Goal: Task Accomplishment & Management: Use online tool/utility

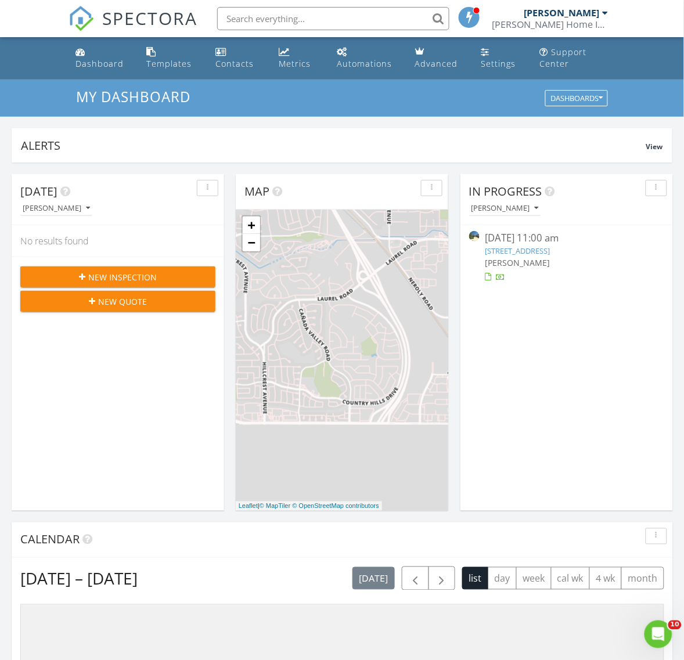
click at [551, 253] on link "[STREET_ADDRESS]" at bounding box center [518, 251] width 65 height 10
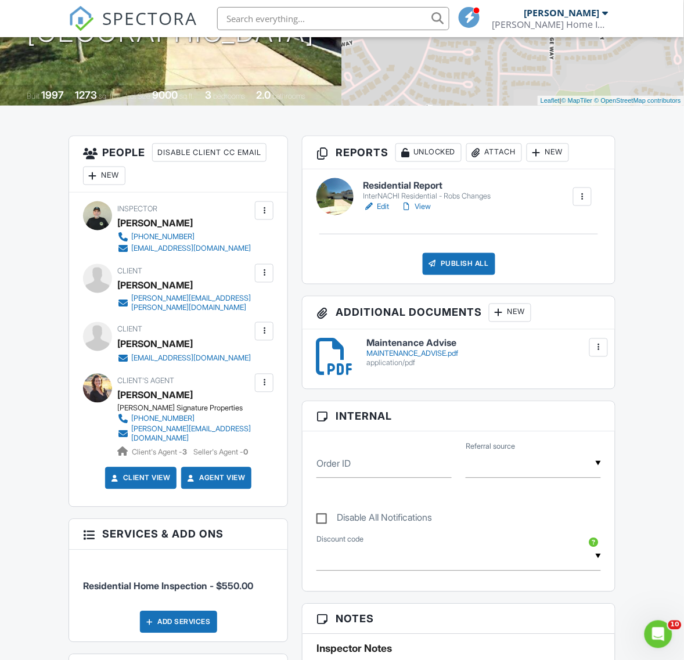
scroll to position [73, 0]
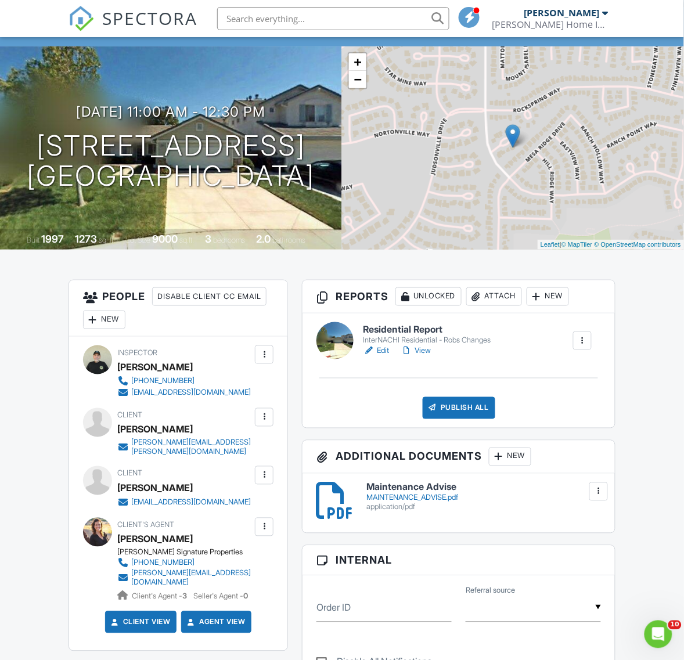
click at [386, 351] on link "Edit" at bounding box center [376, 351] width 26 height 12
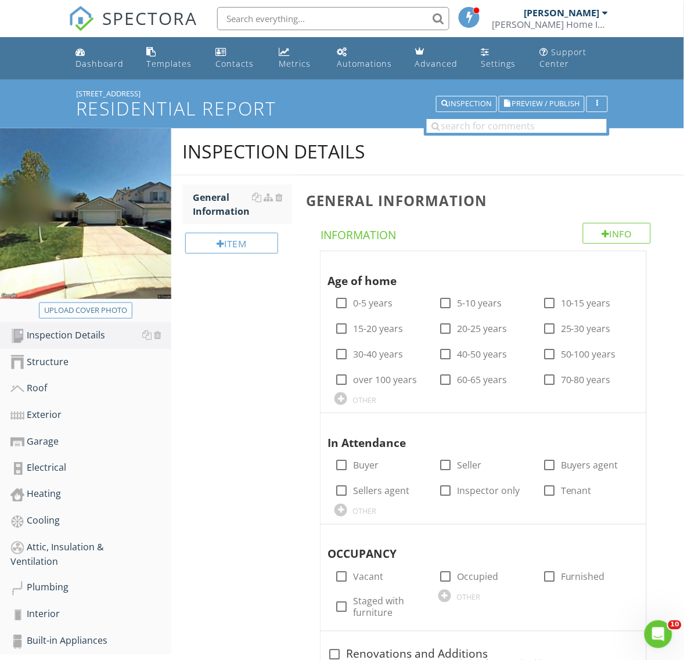
click at [62, 311] on div "Upload cover photo" at bounding box center [85, 311] width 83 height 12
type input "C:\fakepath\IMG_7294.JPG"
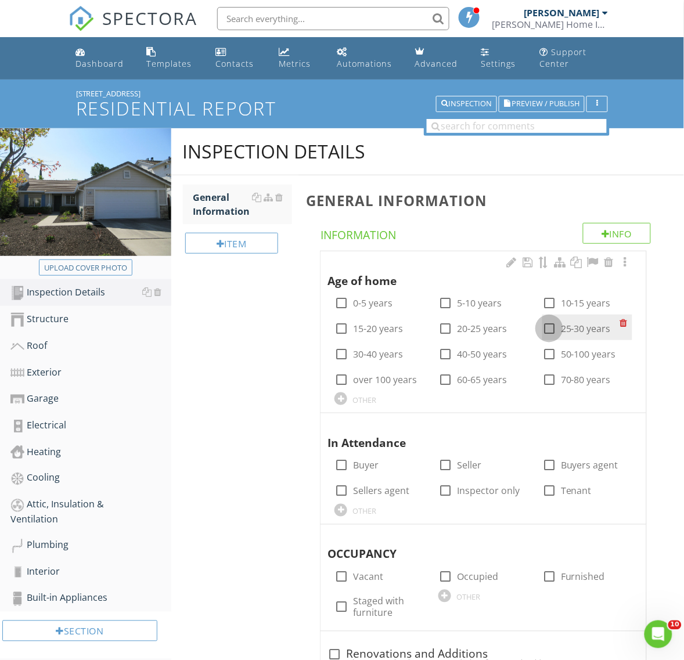
click at [547, 329] on div at bounding box center [550, 329] width 20 height 20
checkbox input "true"
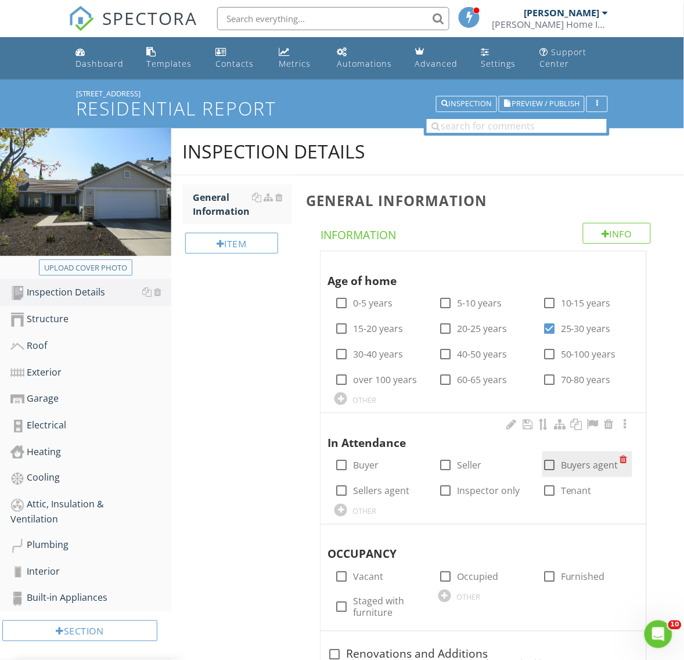
click at [551, 466] on div at bounding box center [550, 466] width 20 height 20
checkbox input "true"
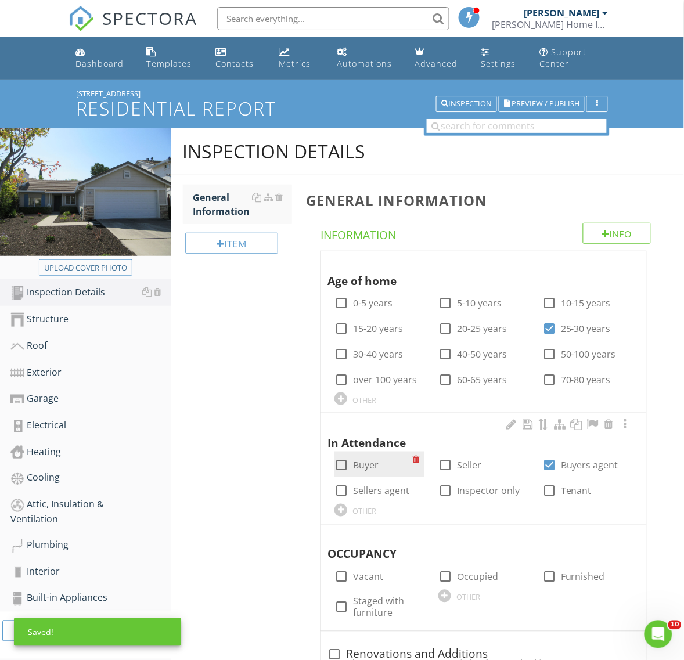
click at [339, 468] on div at bounding box center [342, 466] width 20 height 20
checkbox input "true"
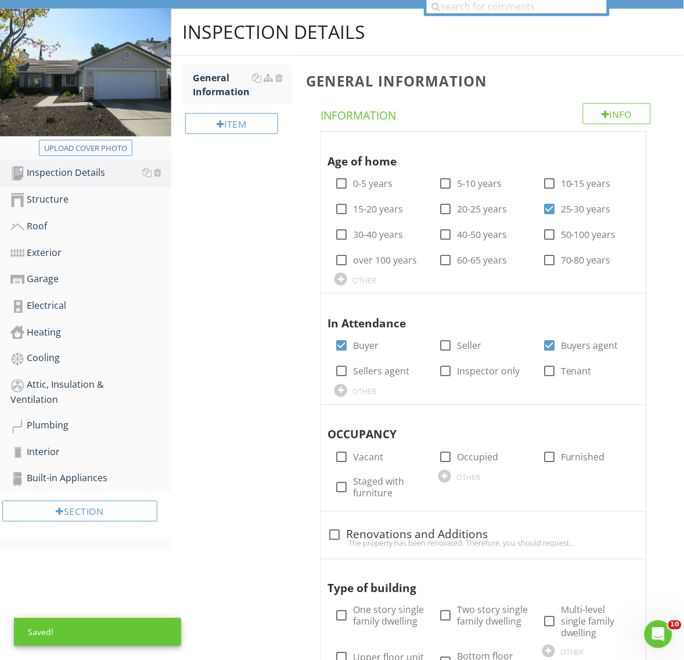
scroll to position [145, 0]
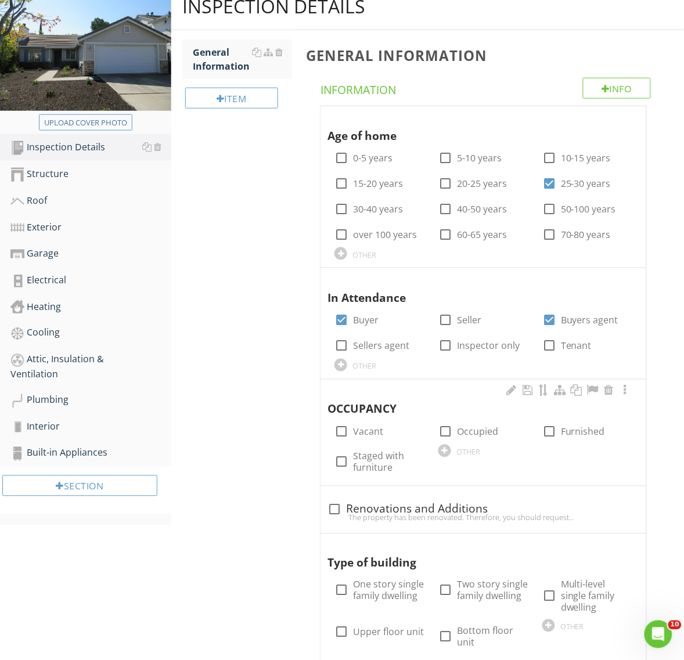
drag, startPoint x: 336, startPoint y: 466, endPoint x: 326, endPoint y: 472, distance: 11.8
click at [336, 466] on div at bounding box center [342, 462] width 20 height 20
checkbox input "true"
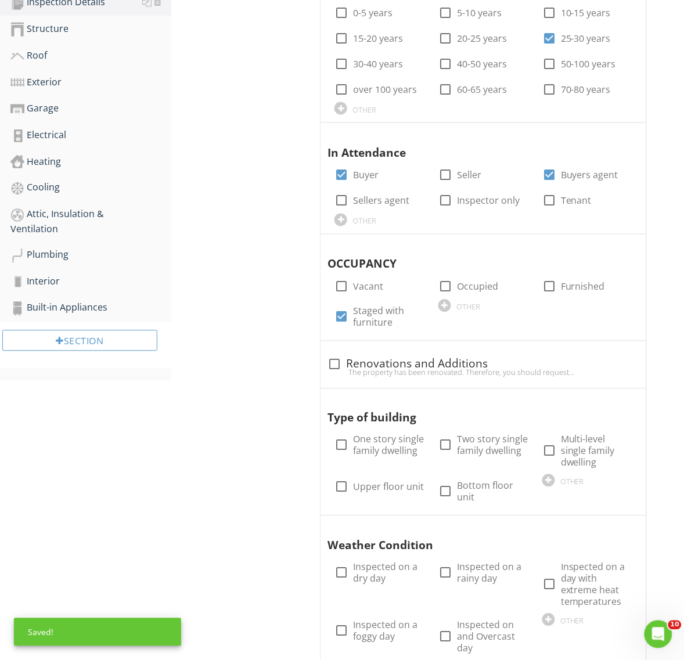
scroll to position [363, 0]
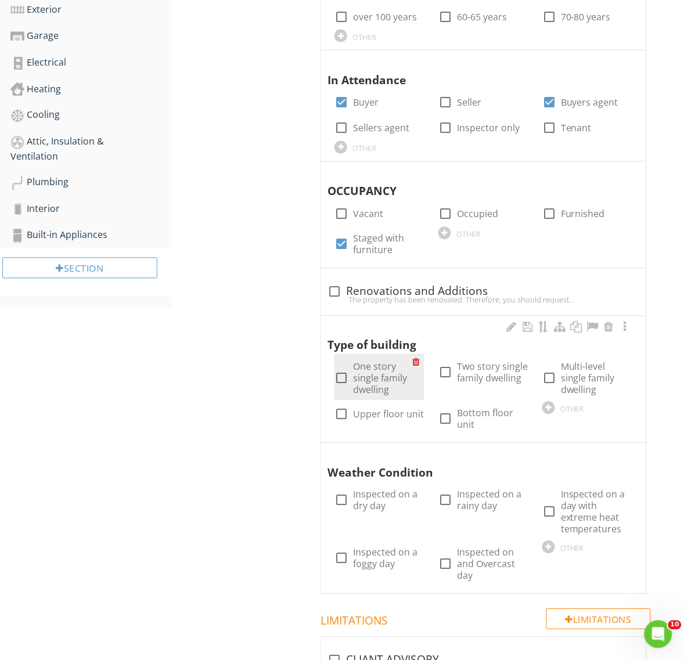
click at [337, 370] on div "check_box_outline_blank One story single family dwelling" at bounding box center [374, 378] width 78 height 35
click at [343, 379] on div at bounding box center [342, 379] width 20 height 20
checkbox input "true"
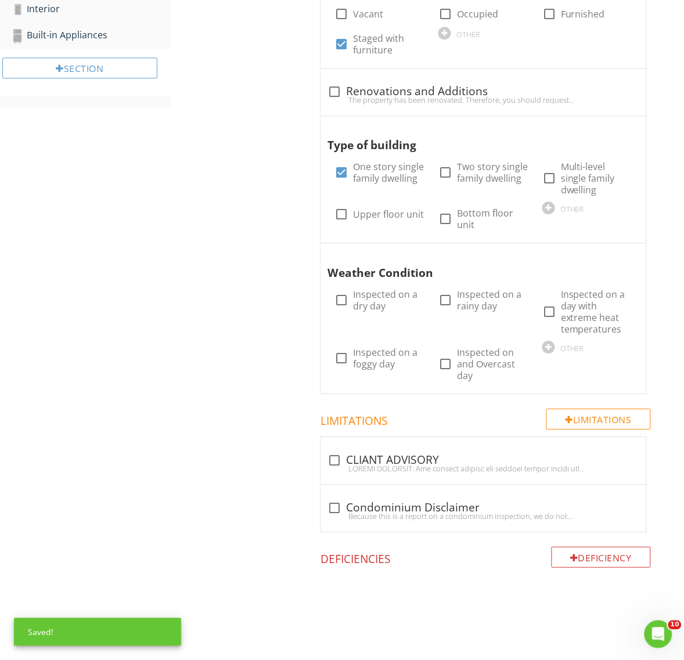
scroll to position [567, 0]
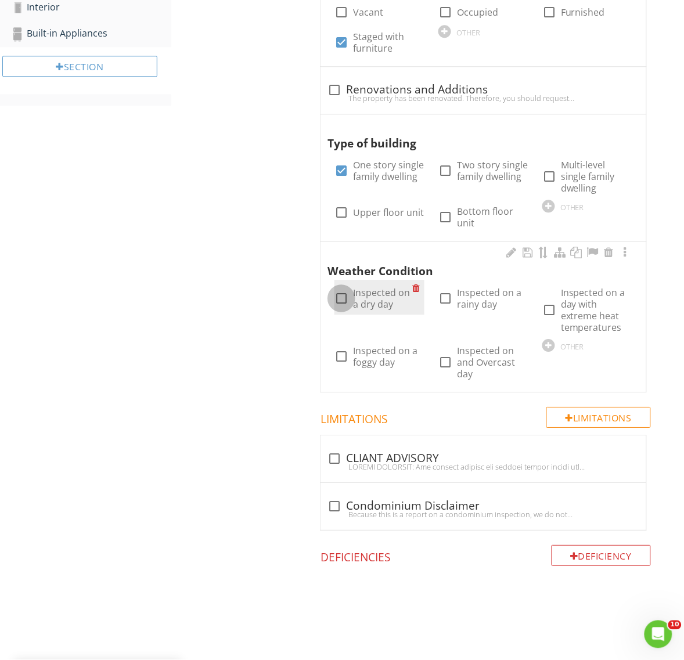
click at [337, 294] on div at bounding box center [342, 299] width 20 height 20
checkbox input "true"
click at [380, 470] on div at bounding box center [484, 466] width 312 height 9
checkbox input "true"
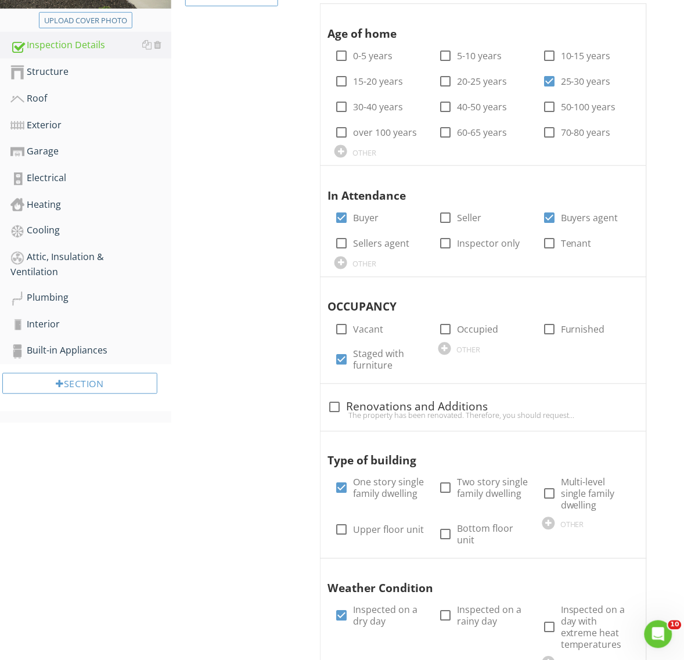
scroll to position [136, 0]
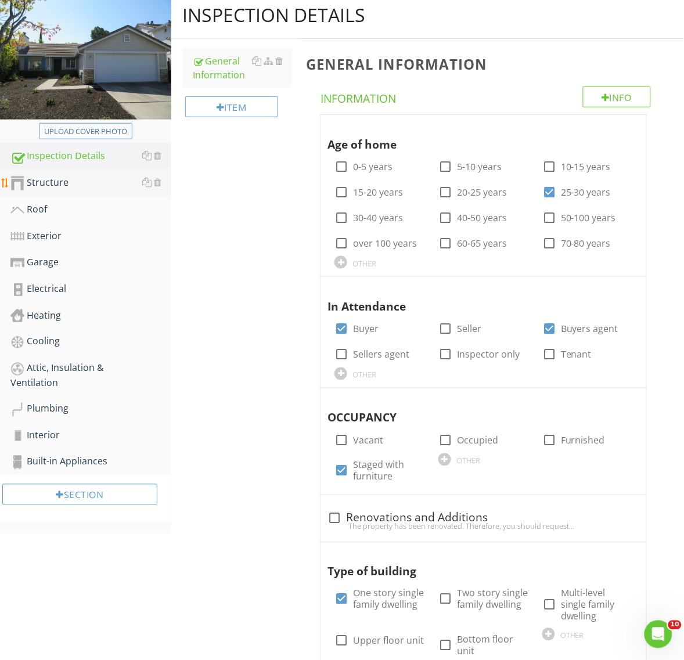
click at [39, 184] on div "Structure" at bounding box center [90, 182] width 161 height 15
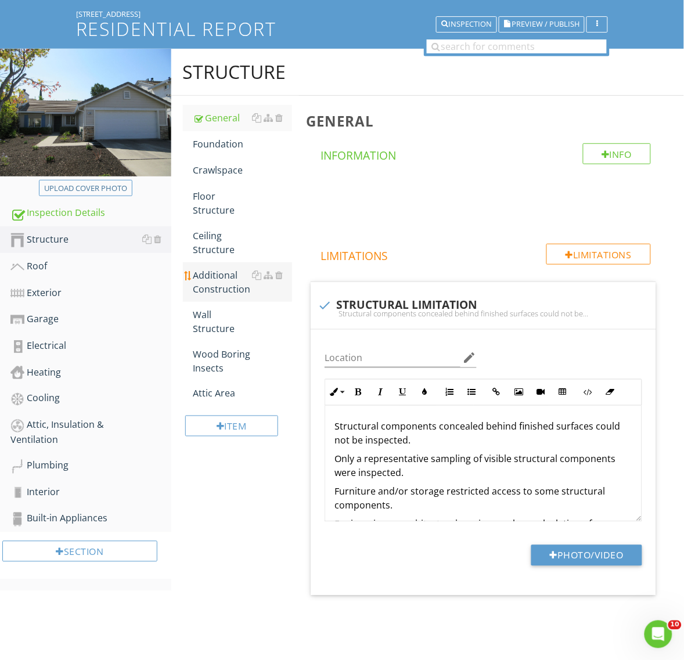
scroll to position [80, 0]
click at [234, 143] on div "Foundation" at bounding box center [242, 144] width 99 height 14
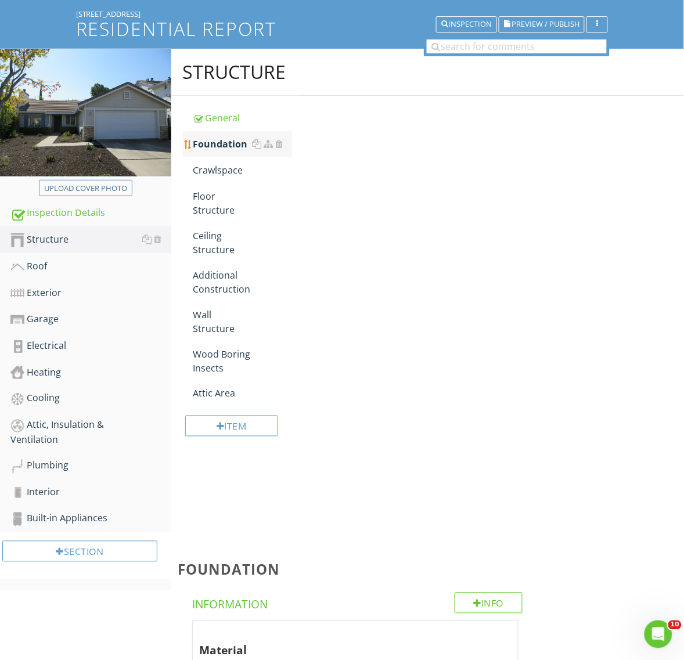
scroll to position [136, 0]
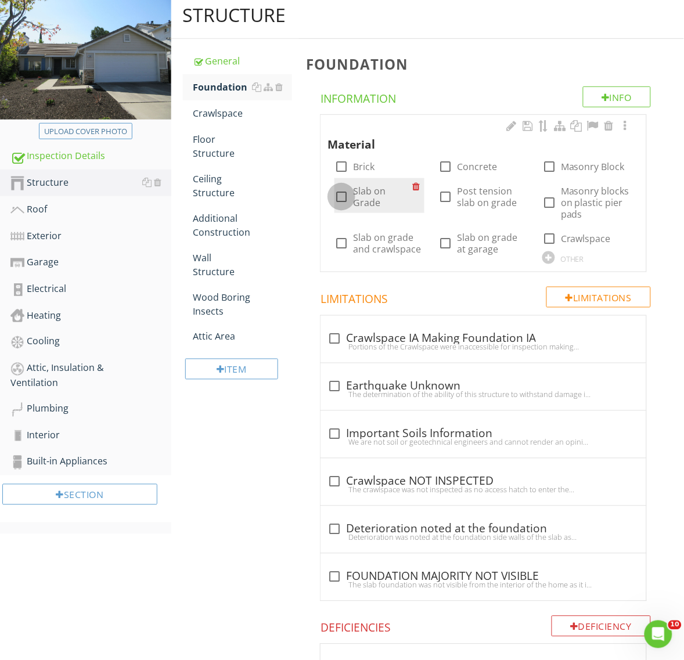
click at [339, 193] on div at bounding box center [342, 197] width 20 height 20
checkbox input "true"
click at [446, 168] on div at bounding box center [446, 167] width 20 height 20
checkbox input "true"
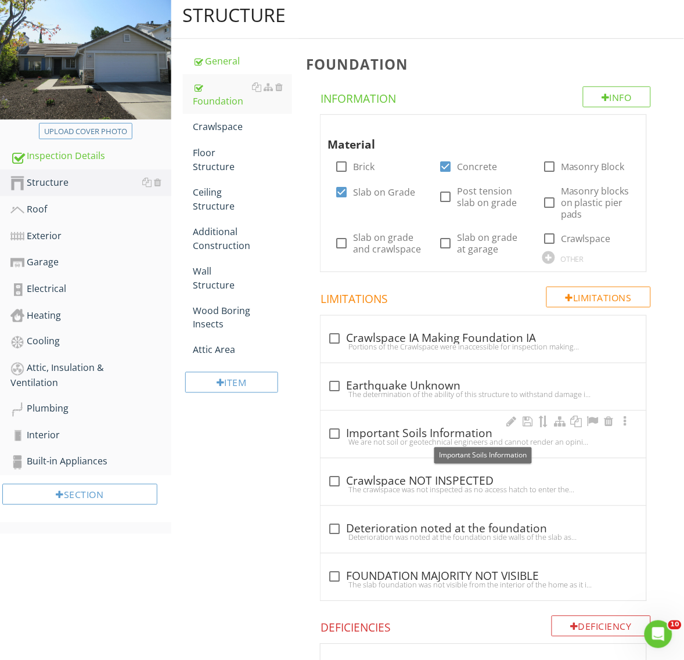
click at [337, 436] on div at bounding box center [335, 435] width 20 height 20
checkbox input "true"
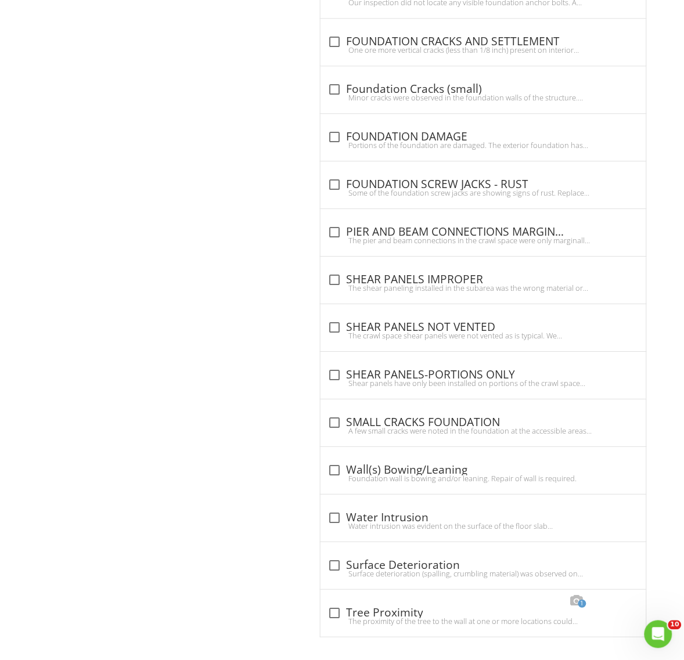
scroll to position [1507, 0]
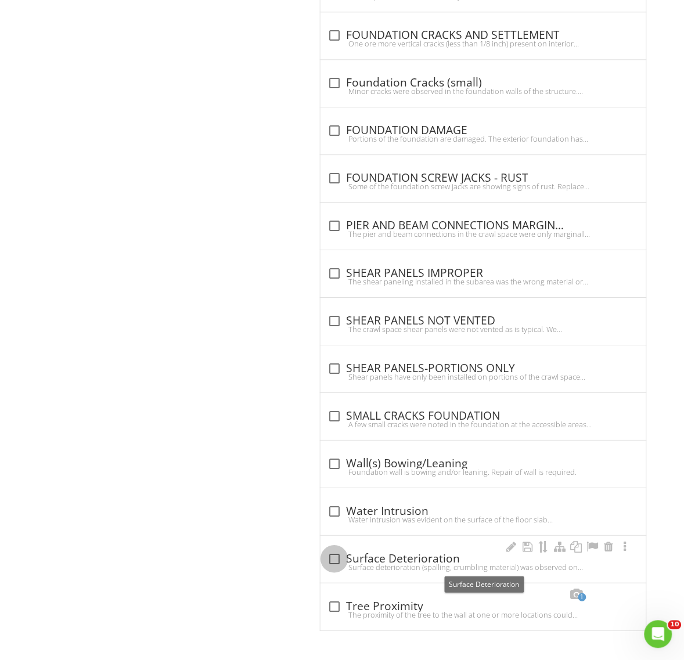
click at [336, 561] on div at bounding box center [335, 559] width 20 height 20
checkbox input "true"
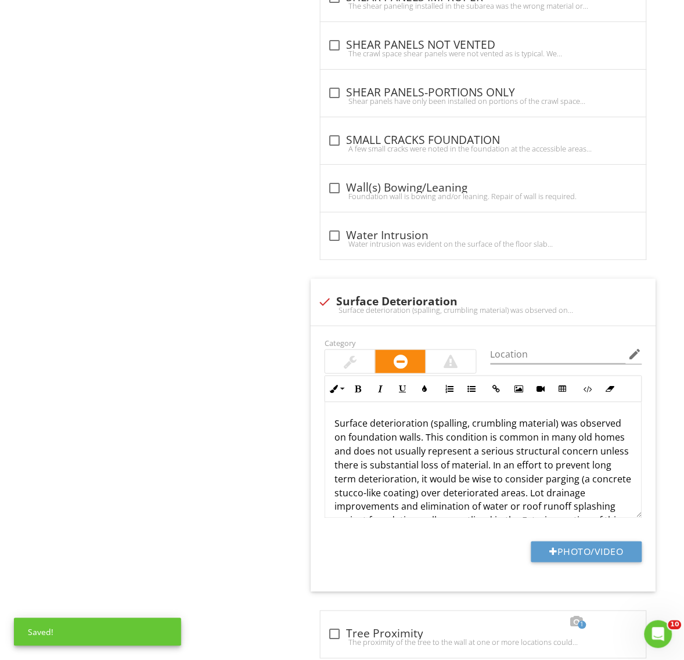
scroll to position [1798, 0]
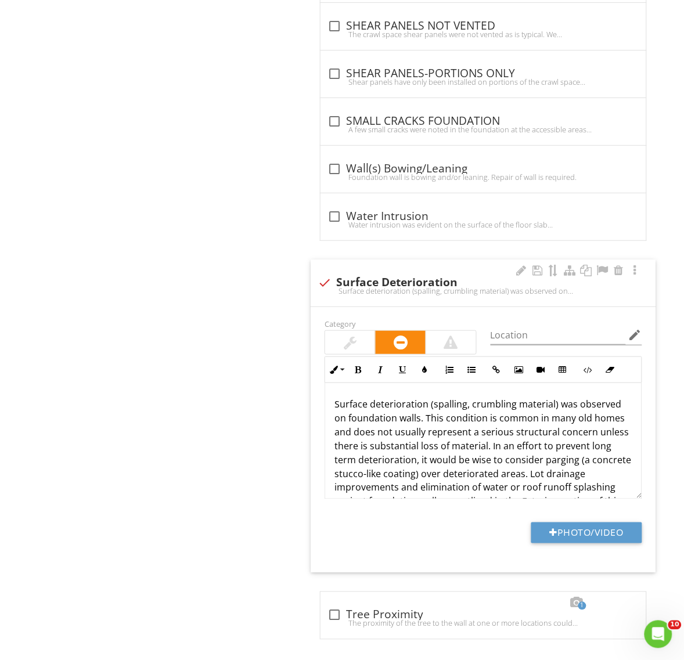
click at [421, 426] on p "Surface deterioration (spalling, crumbling material) was observed on foundation…" at bounding box center [484, 459] width 298 height 125
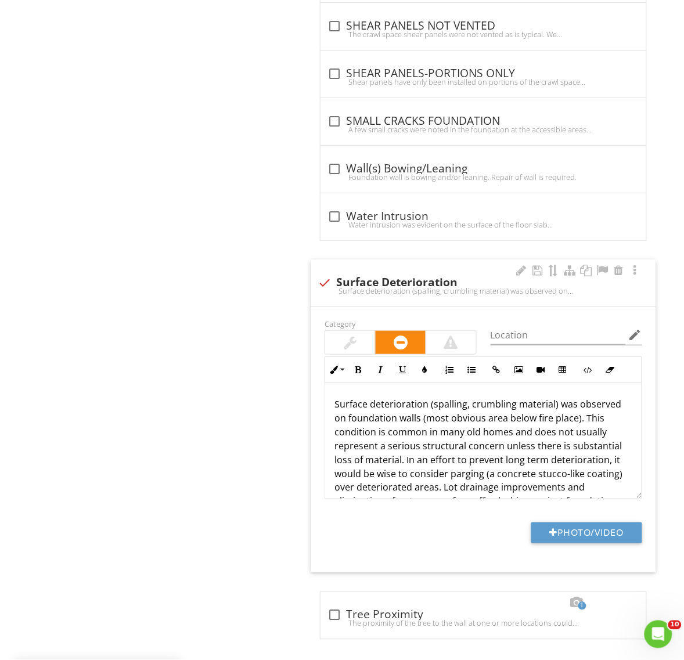
click at [533, 425] on p "Surface deterioration (spalling, crumbling material) was observed on foundation…" at bounding box center [484, 466] width 298 height 139
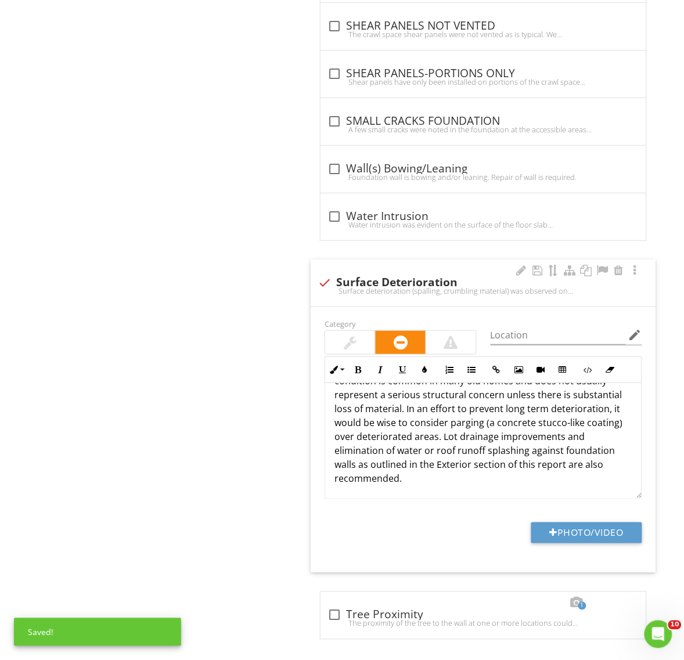
scroll to position [1811, 0]
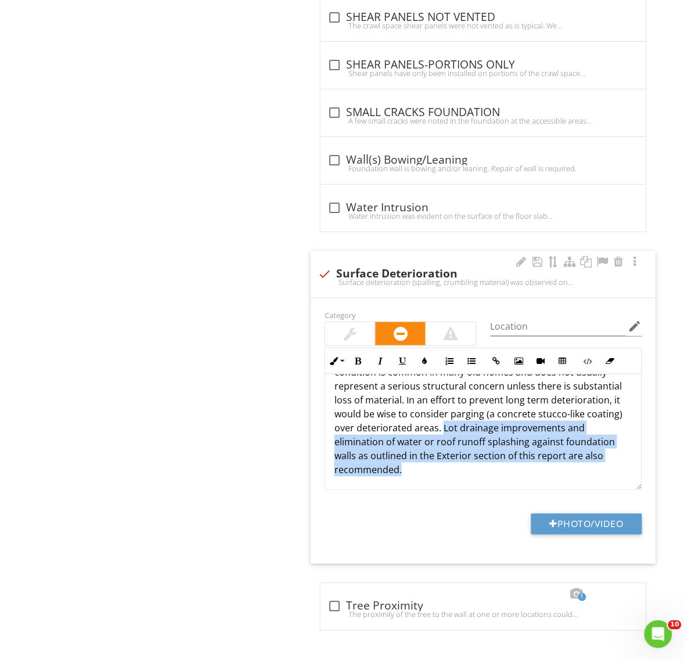
drag, startPoint x: 442, startPoint y: 427, endPoint x: 458, endPoint y: 465, distance: 41.4
click at [458, 465] on p "Surface deterioration (spalling, crumbling material) was observed on foundation…" at bounding box center [484, 406] width 298 height 139
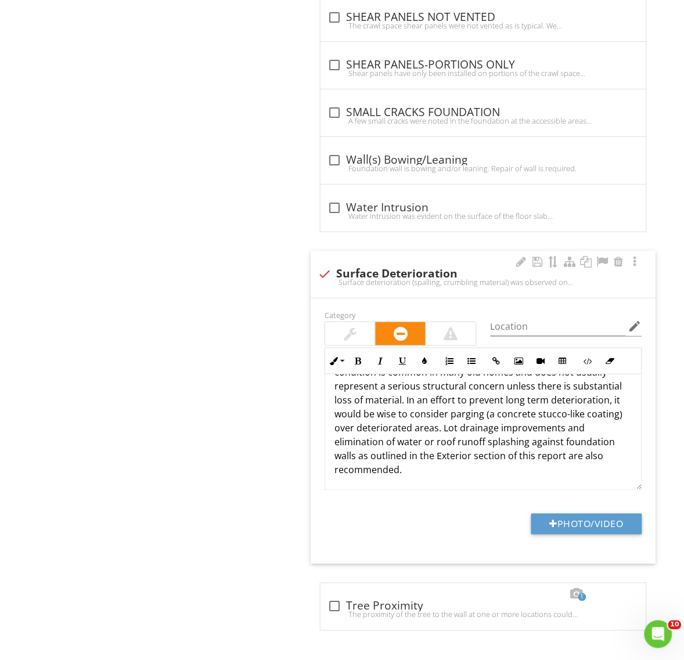
scroll to position [10, 0]
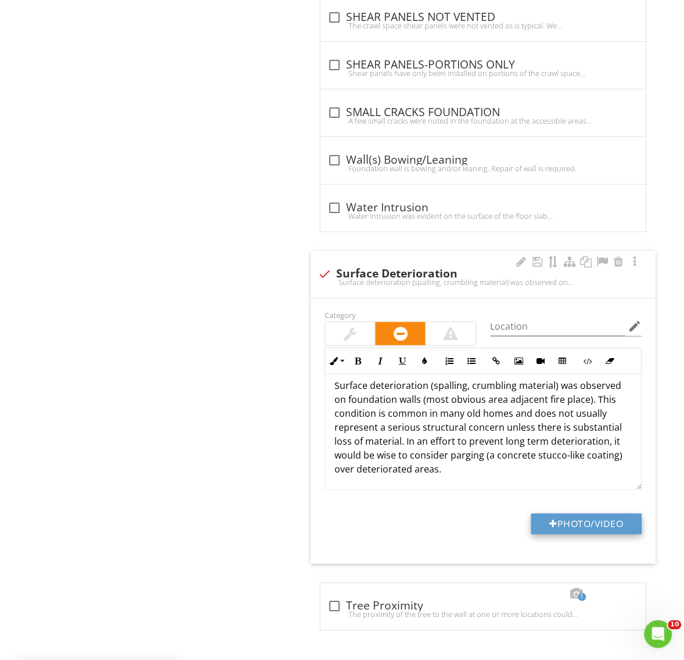
click at [594, 526] on button "Photo/Video" at bounding box center [586, 524] width 111 height 21
type input "C:\fakepath\IMG_7364.JPG"
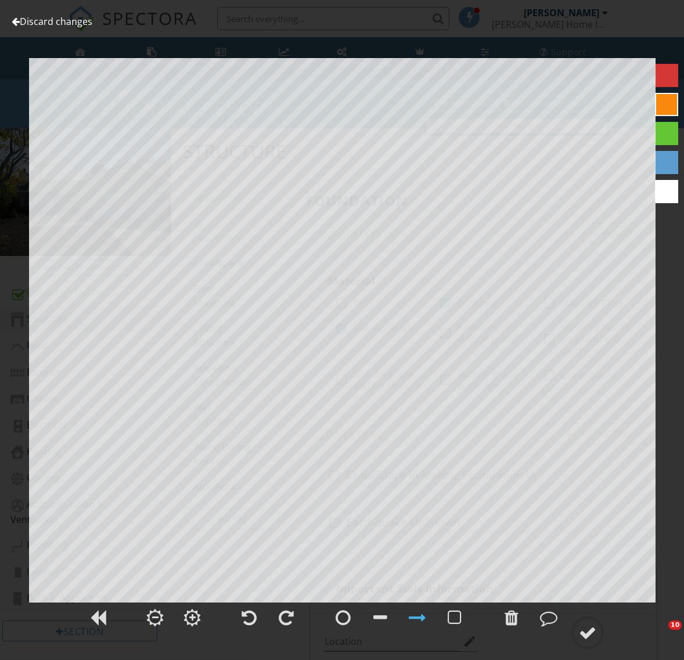
scroll to position [1888, 0]
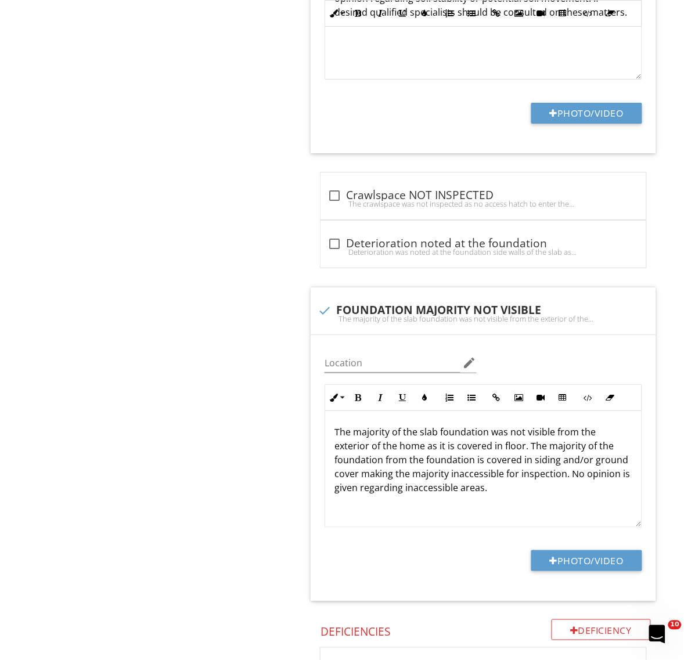
scroll to position [10, 0]
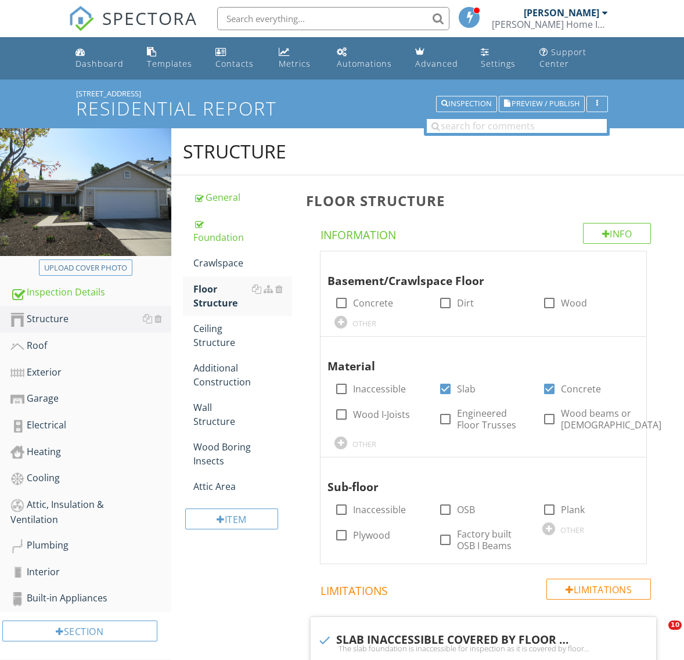
scroll to position [936, 0]
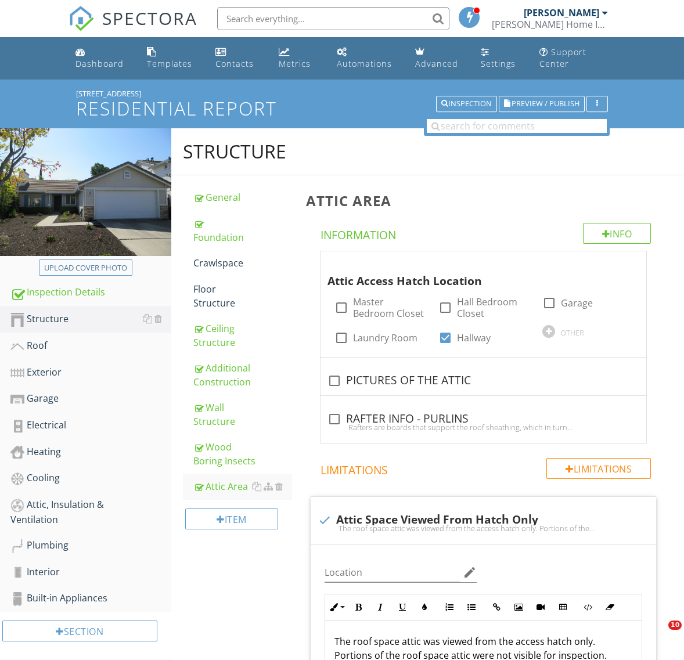
scroll to position [819, 0]
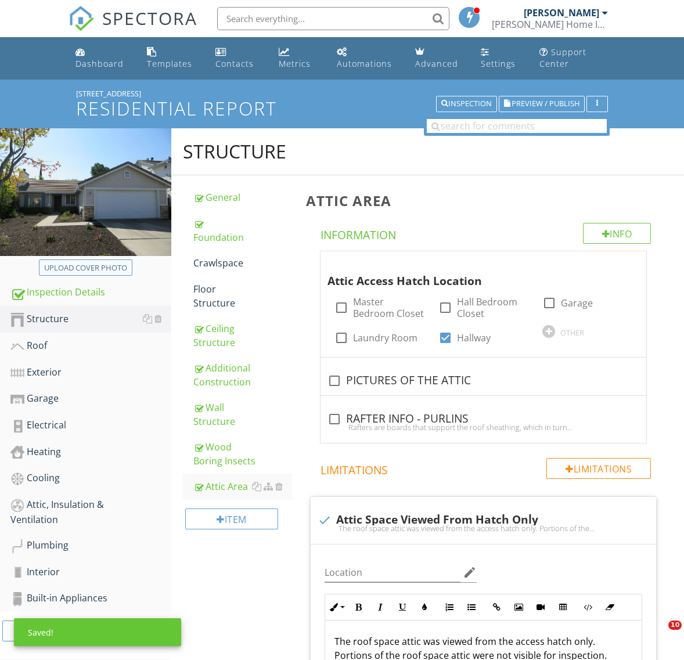
scroll to position [1199, 0]
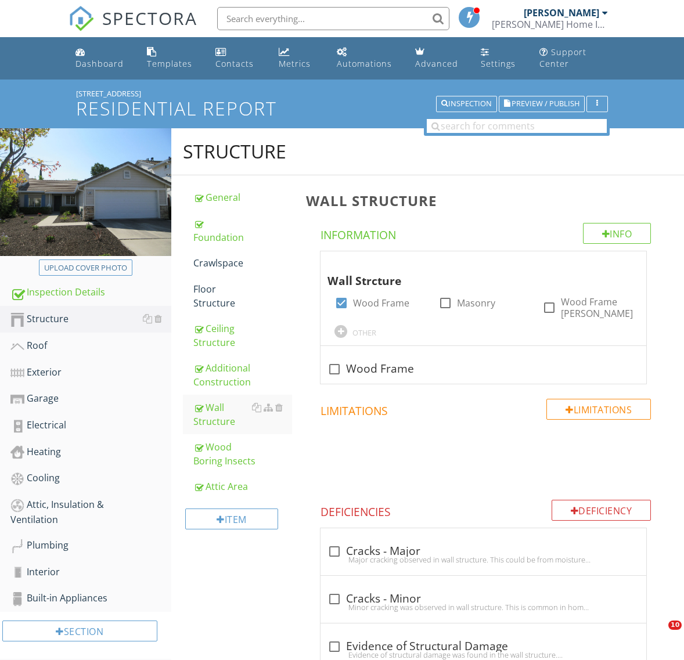
scroll to position [641, 0]
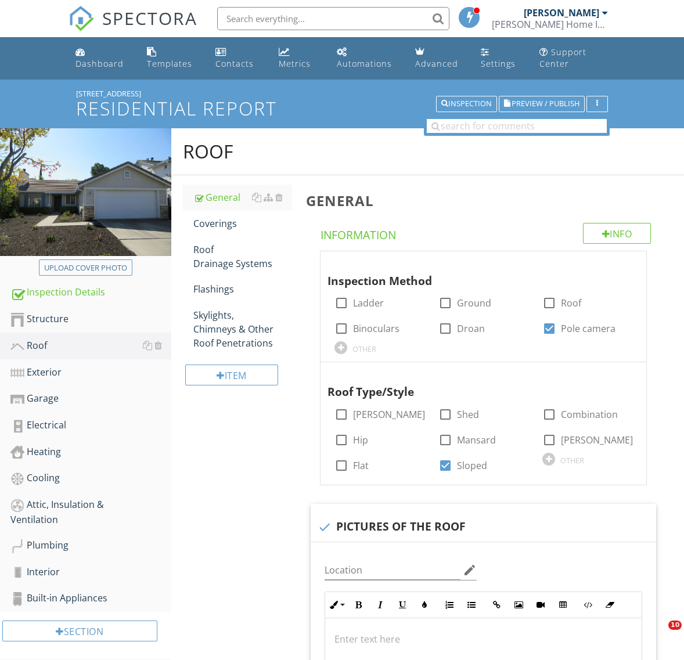
scroll to position [290, 0]
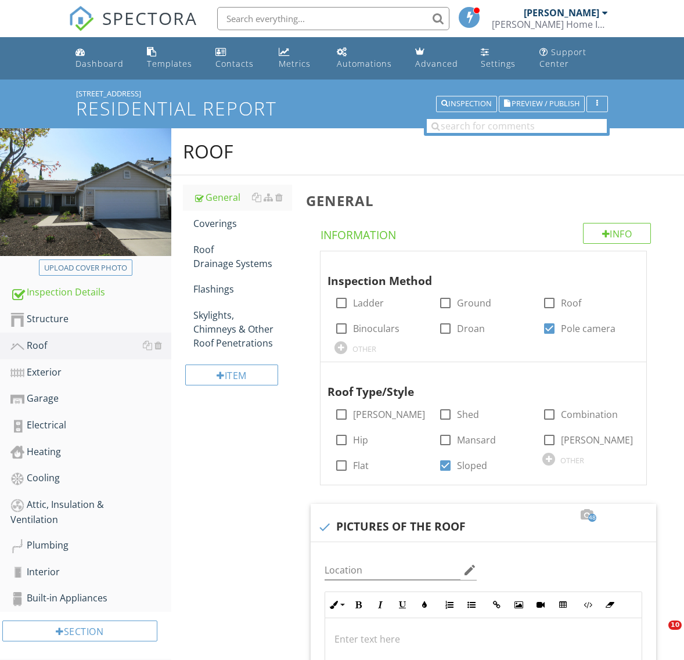
scroll to position [1630, 0]
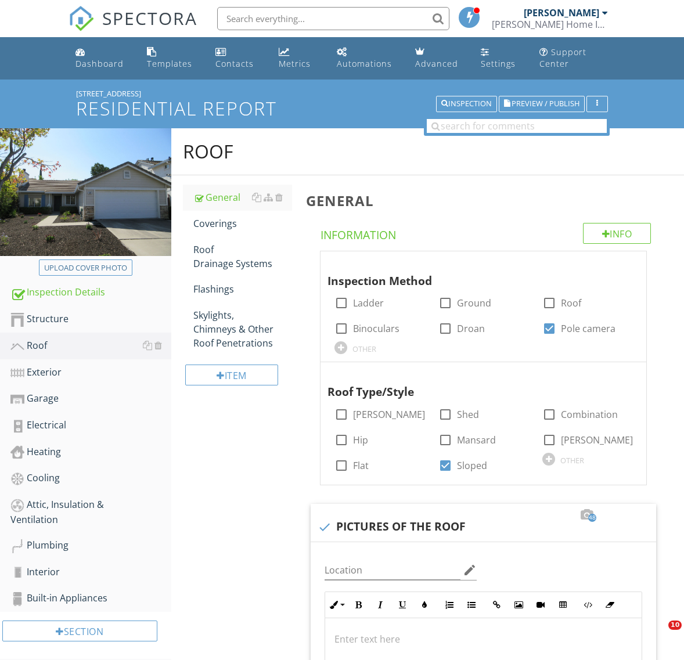
scroll to position [1630, 0]
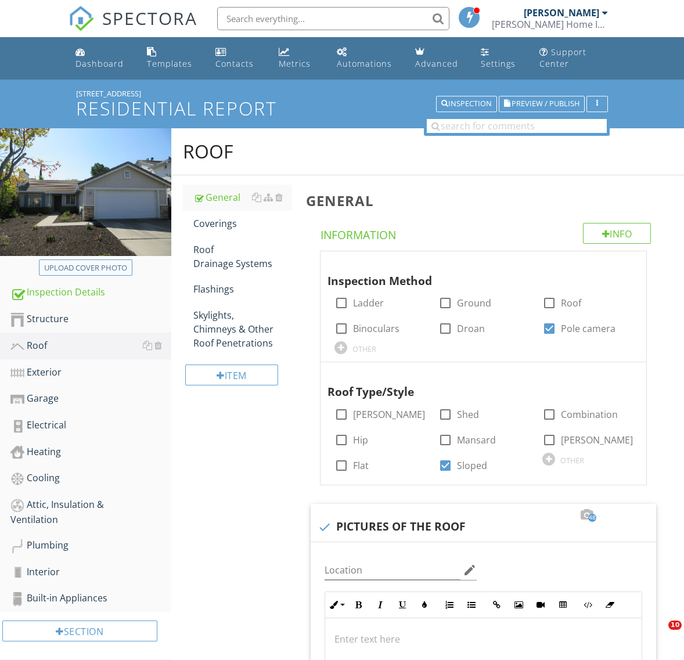
scroll to position [1630, 0]
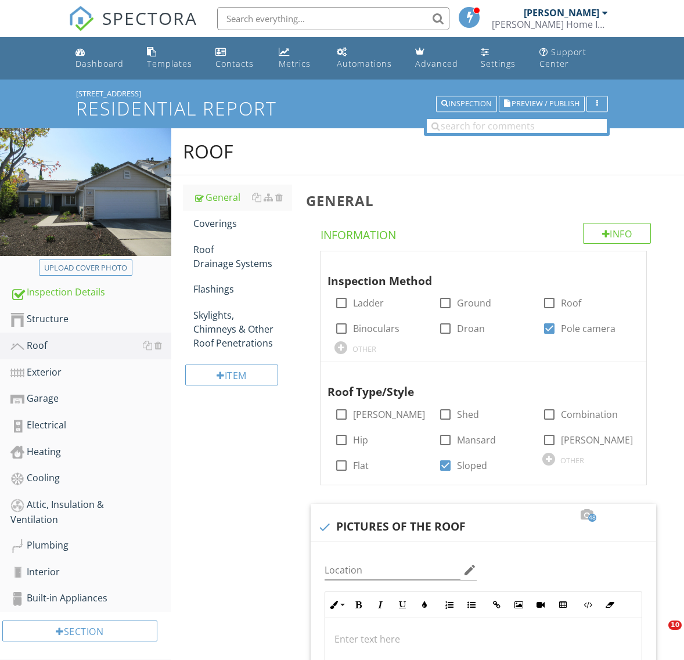
scroll to position [1630, 0]
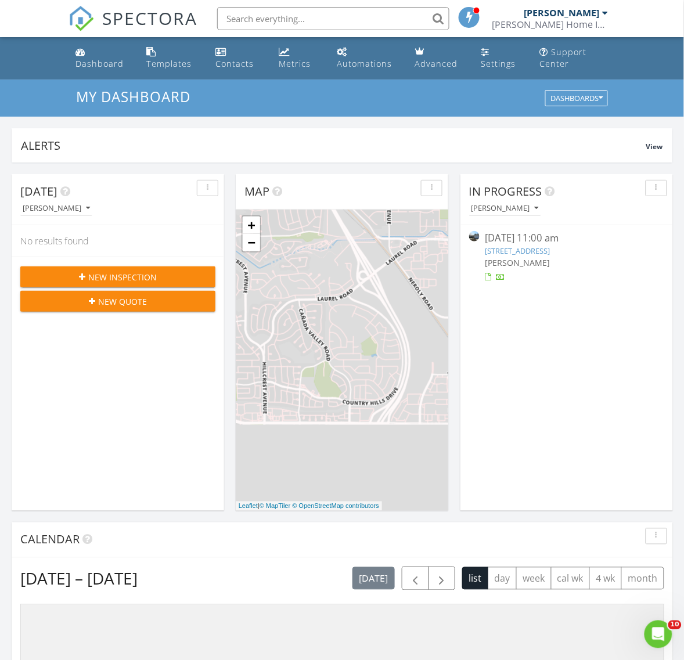
click at [520, 250] on link "[STREET_ADDRESS]" at bounding box center [518, 251] width 65 height 10
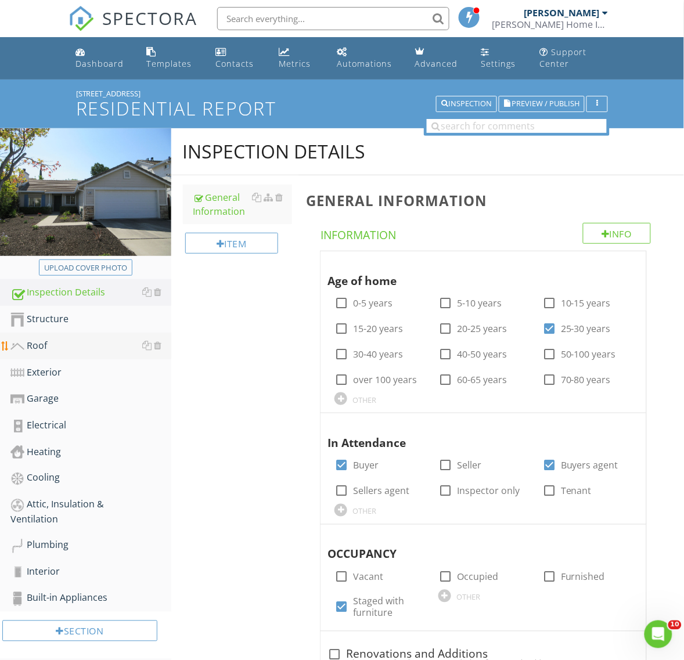
click at [34, 340] on div "Roof" at bounding box center [90, 346] width 161 height 15
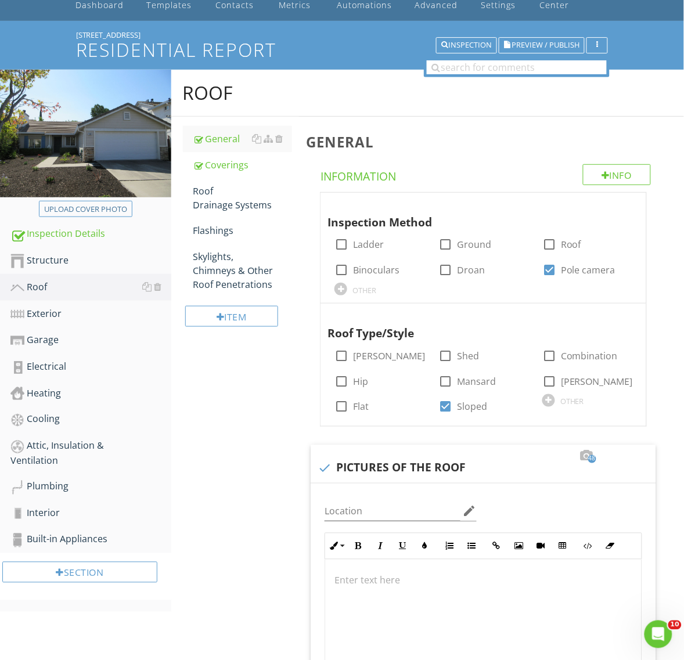
scroll to position [145, 0]
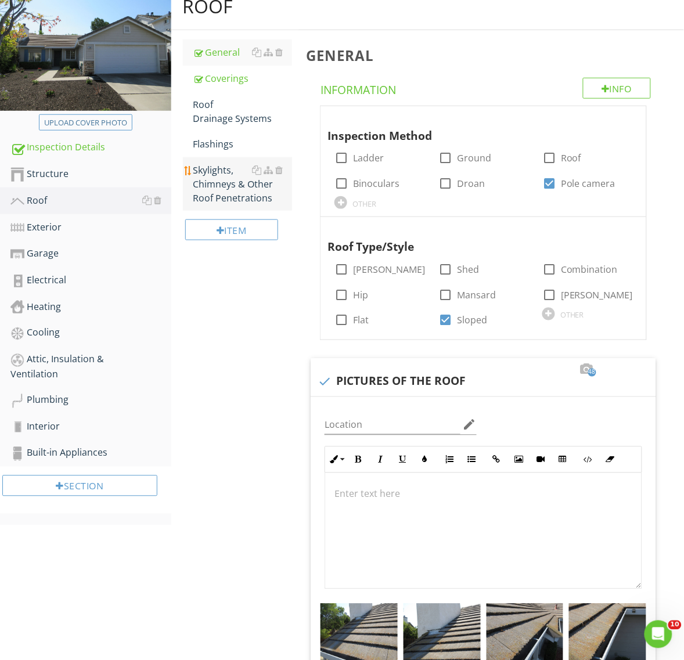
click at [219, 189] on div "Skylights, Chimneys & Other Roof Penetrations" at bounding box center [242, 184] width 99 height 42
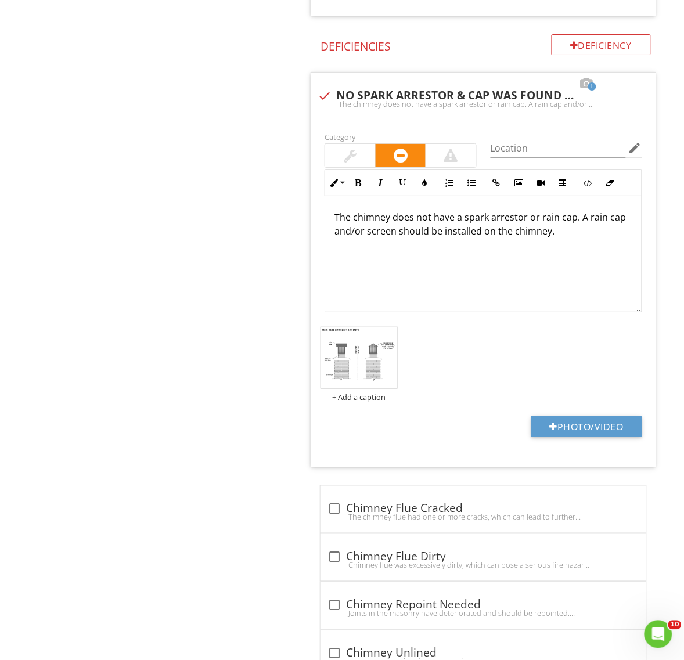
scroll to position [799, 0]
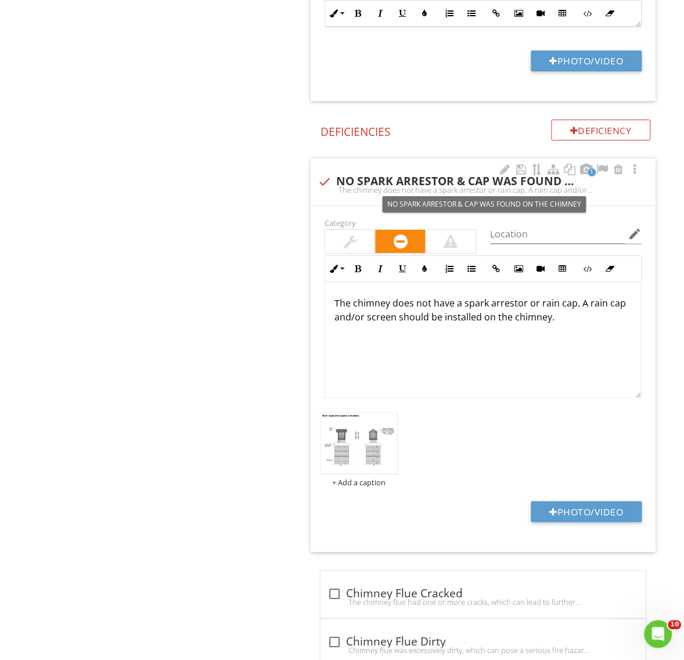
click at [325, 182] on div at bounding box center [325, 182] width 20 height 20
checkbox input "true"
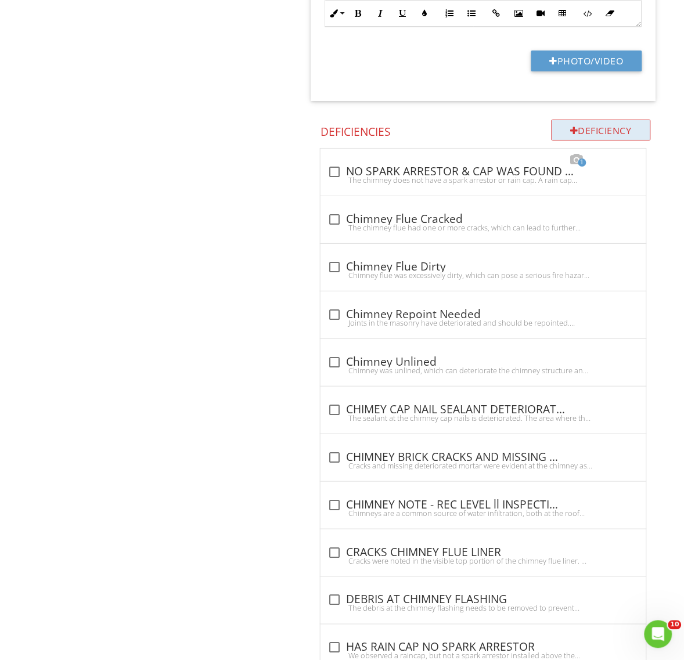
click at [601, 130] on div "Deficiency" at bounding box center [602, 130] width 100 height 21
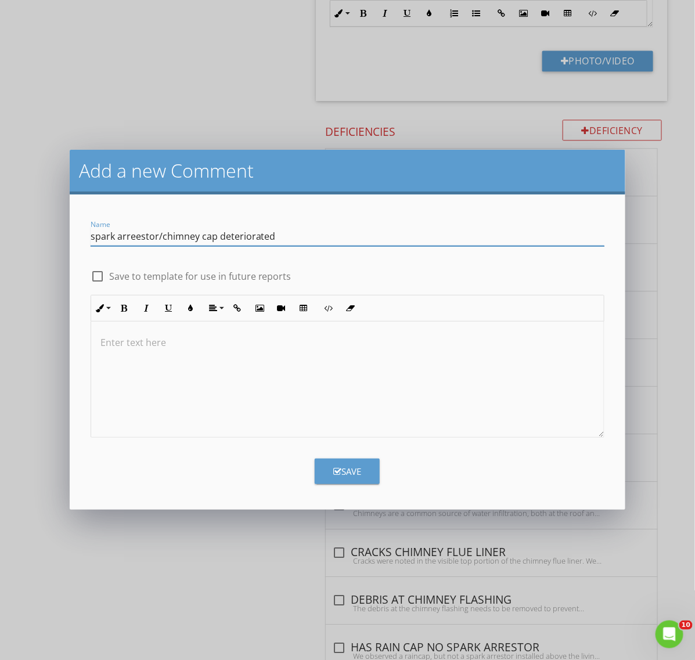
click at [131, 239] on input "spark arreestor/chimney cap deteriorated" at bounding box center [348, 236] width 515 height 19
click at [276, 237] on input "spark arreestor/chimney cap deteriorated" at bounding box center [348, 236] width 515 height 19
type input "s"
type input "SPARK ARRESTOR/CHIMNEY CAP DETERIORATED"
click at [229, 353] on div at bounding box center [347, 380] width 513 height 116
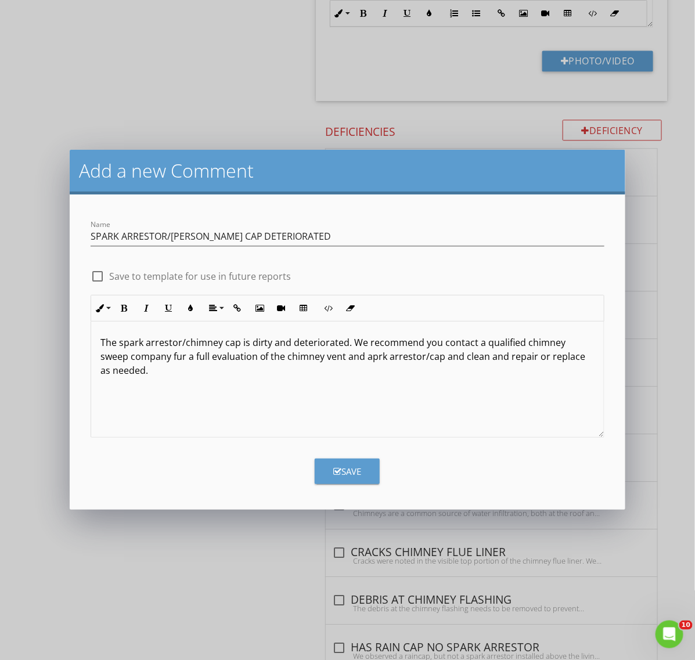
click at [375, 360] on p "The spark arrestor/chimney cap is dirty and deteriorated. We recommend you cont…" at bounding box center [347, 357] width 495 height 42
click at [353, 469] on div "Save" at bounding box center [347, 471] width 28 height 13
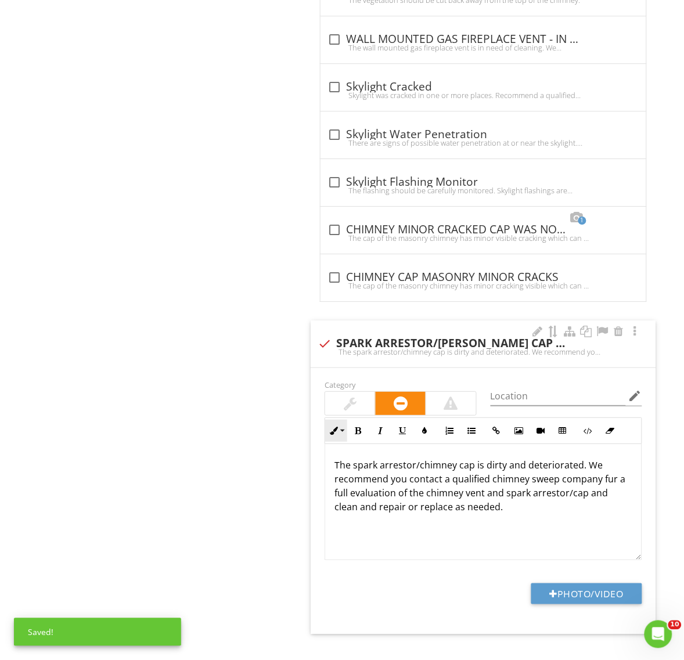
scroll to position [1623, 0]
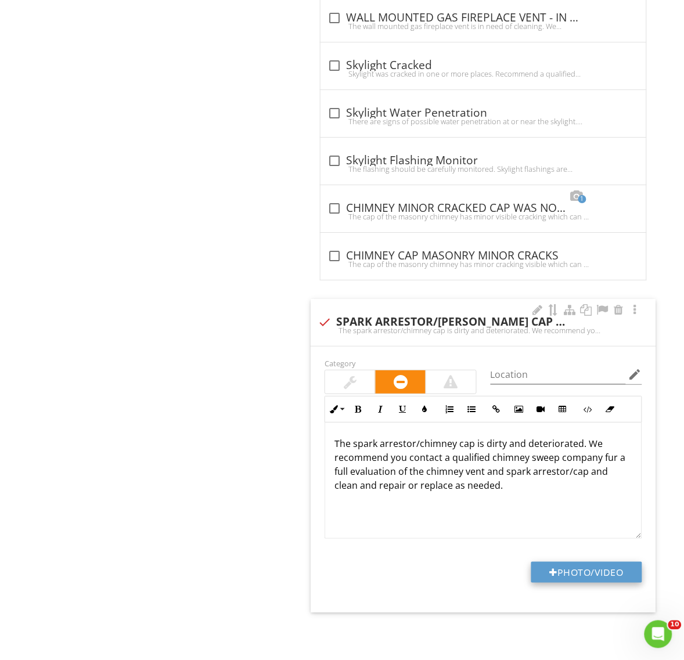
click at [592, 572] on button "Photo/Video" at bounding box center [586, 572] width 111 height 21
type input "C:\fakepath\IMG_3312.JPG"
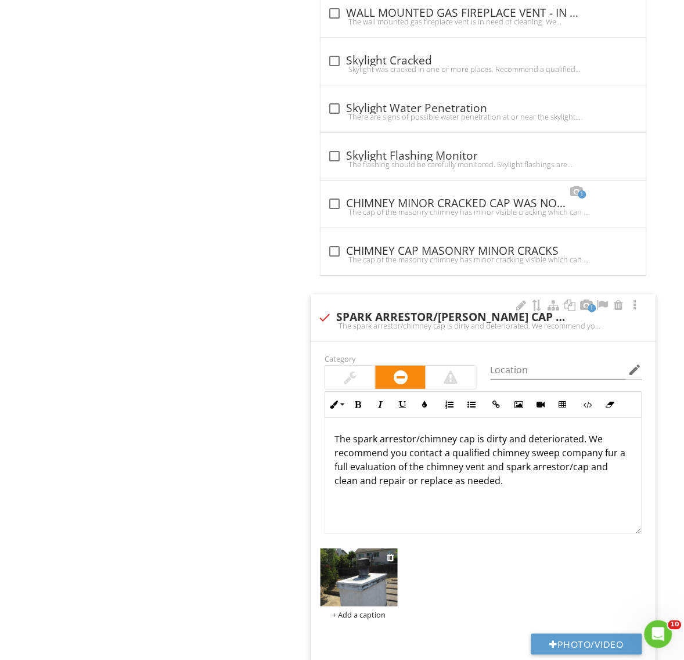
click at [375, 596] on img at bounding box center [359, 578] width 77 height 58
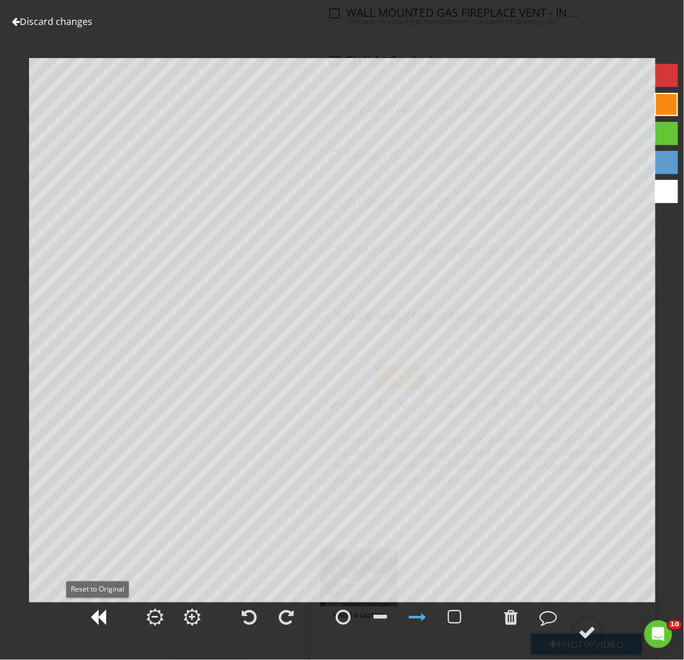
click at [102, 615] on div at bounding box center [98, 617] width 16 height 17
click at [338, 617] on div at bounding box center [343, 617] width 15 height 17
click at [106, 616] on div at bounding box center [98, 618] width 29 height 29
click at [420, 619] on div at bounding box center [417, 617] width 17 height 17
click at [590, 634] on div at bounding box center [587, 632] width 17 height 17
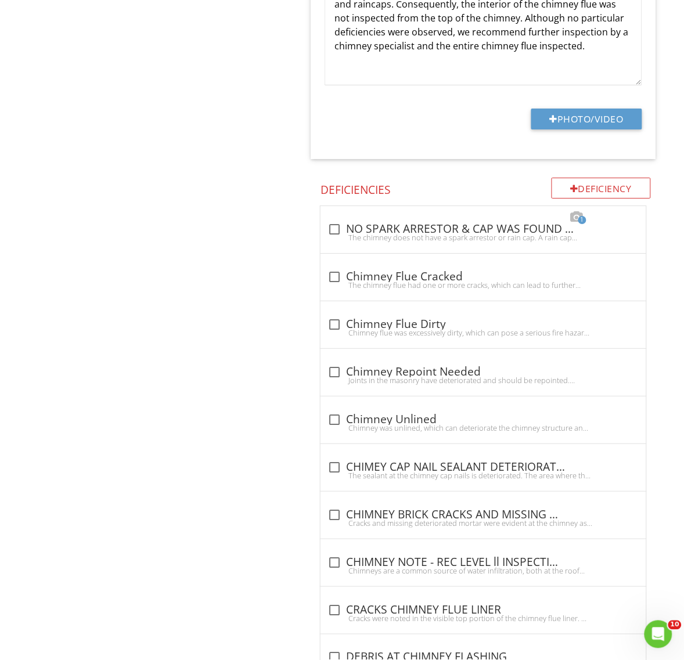
scroll to position [607, 0]
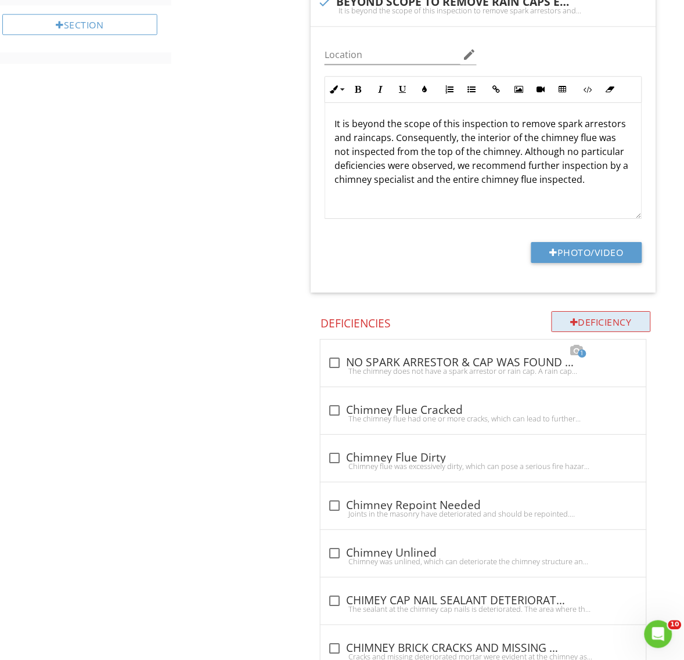
click at [591, 325] on div "Deficiency" at bounding box center [602, 321] width 100 height 21
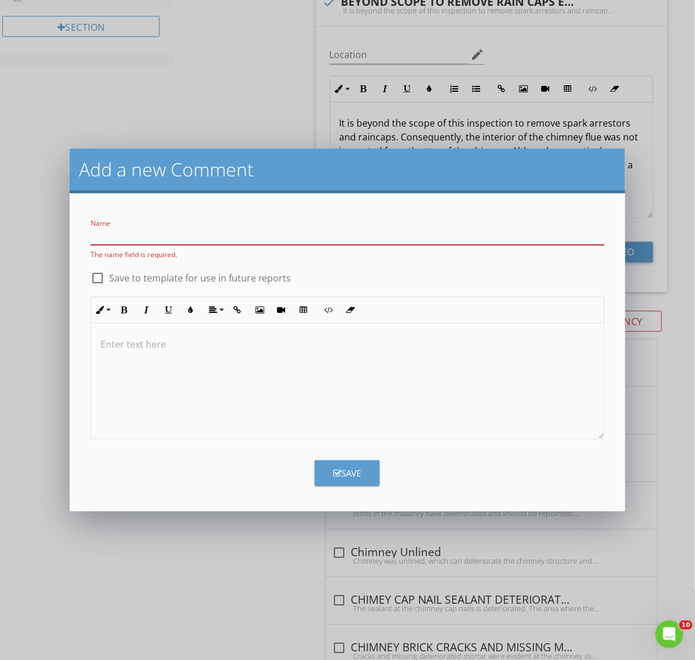
click at [186, 239] on input "Name" at bounding box center [348, 235] width 515 height 19
type input "c"
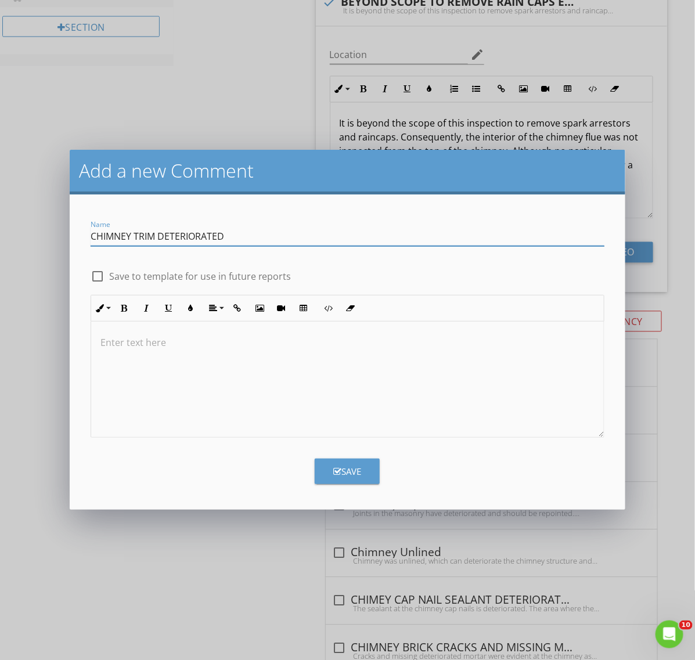
type input "CHIMNEY TRIM DETERIORATED"
click at [199, 340] on p at bounding box center [347, 343] width 495 height 14
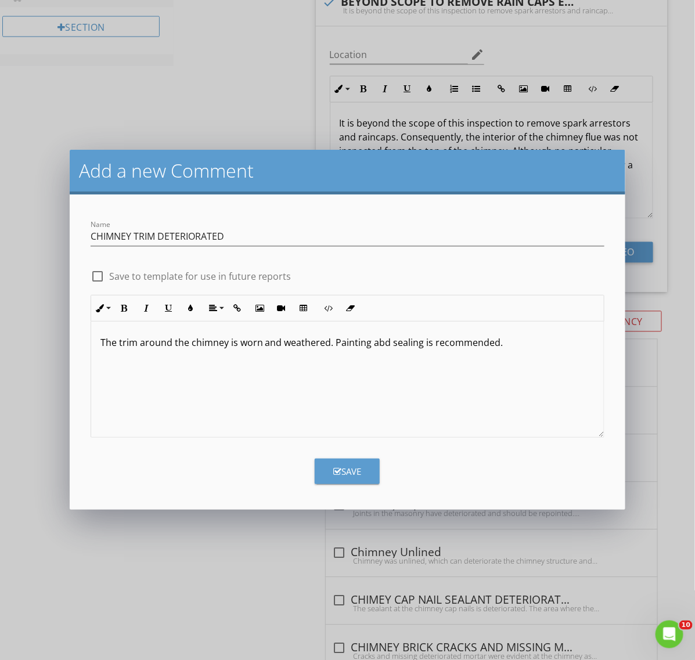
click at [380, 353] on div "The trim around the chimney is worn and weathered. Painting abd sealing is reco…" at bounding box center [347, 380] width 513 height 116
click at [358, 472] on div "Save" at bounding box center [347, 471] width 28 height 13
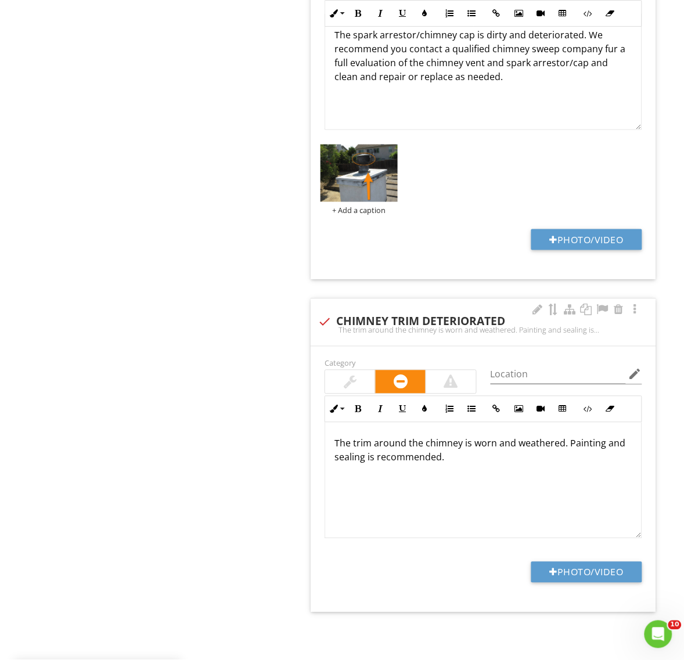
scroll to position [1, 0]
click at [576, 573] on button "Photo/Video" at bounding box center [586, 572] width 111 height 21
type input "C:\fakepath\IMG_3312.JPG"
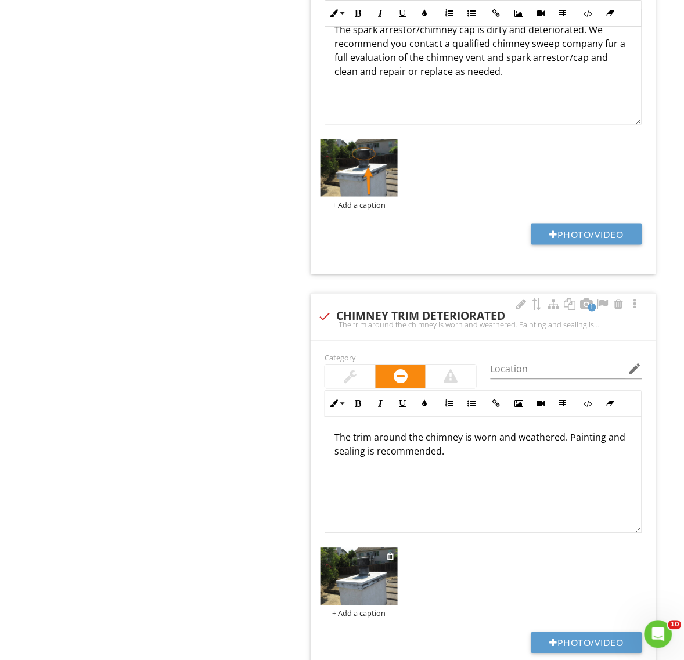
click at [363, 563] on img at bounding box center [359, 577] width 77 height 58
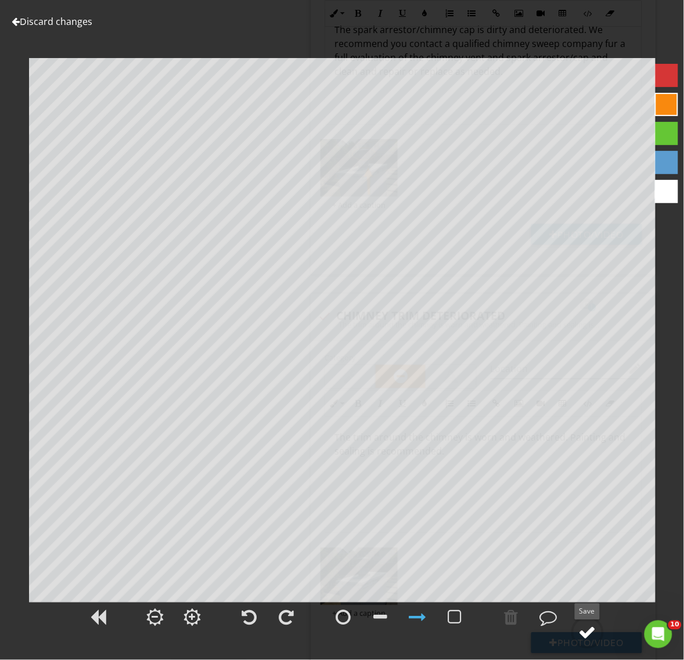
click at [587, 634] on div at bounding box center [587, 632] width 17 height 17
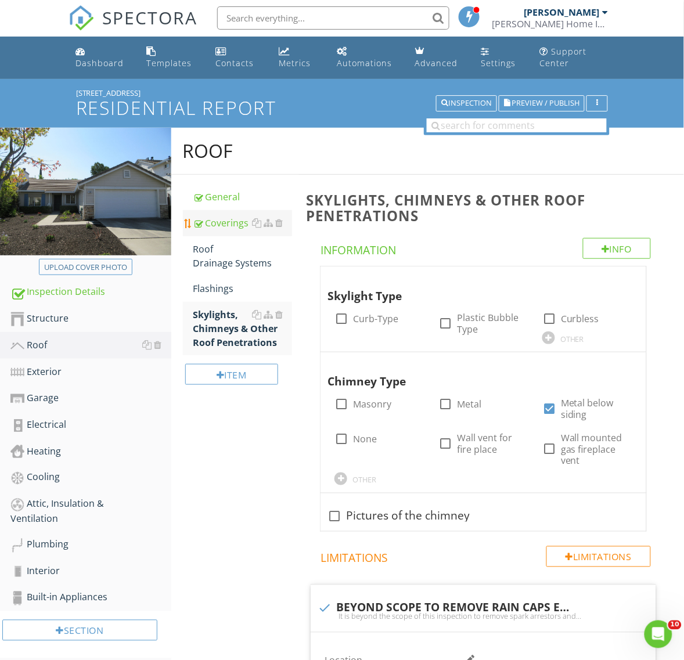
click at [225, 224] on div "Coverings" at bounding box center [242, 223] width 99 height 14
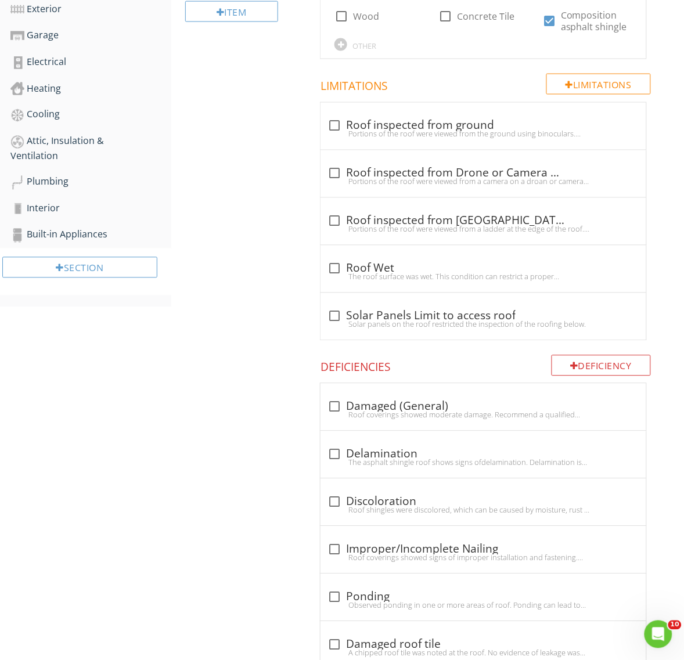
scroll to position [581, 0]
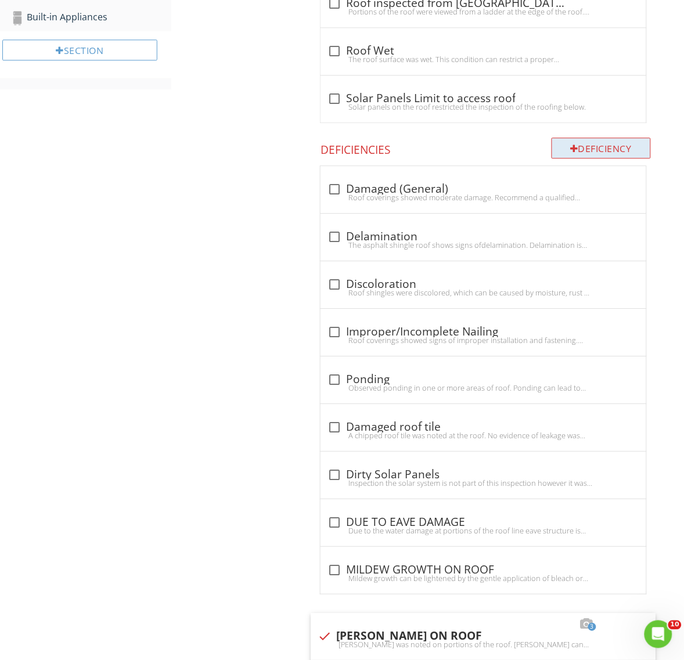
click at [593, 147] on div "Deficiency" at bounding box center [602, 148] width 100 height 21
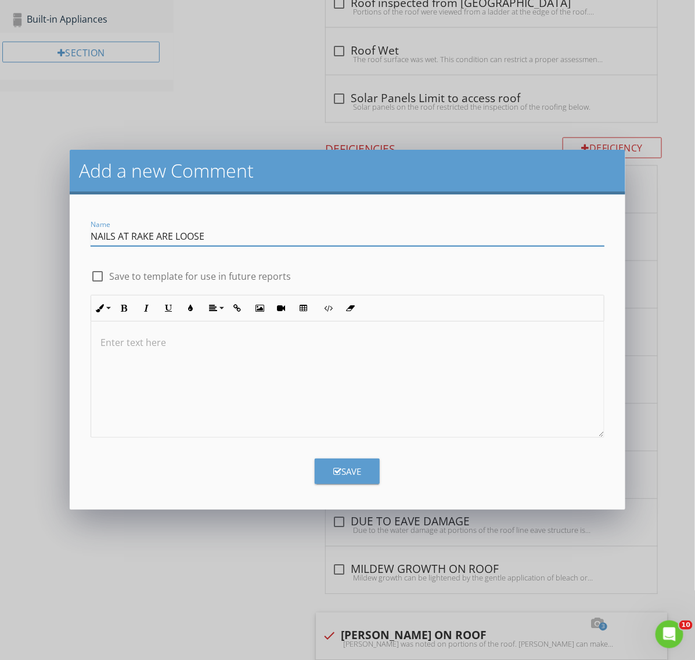
type input "NAILS AT RAKE ARE LOOSE"
click at [202, 367] on div at bounding box center [347, 380] width 513 height 116
click at [175, 356] on div at bounding box center [347, 380] width 513 height 116
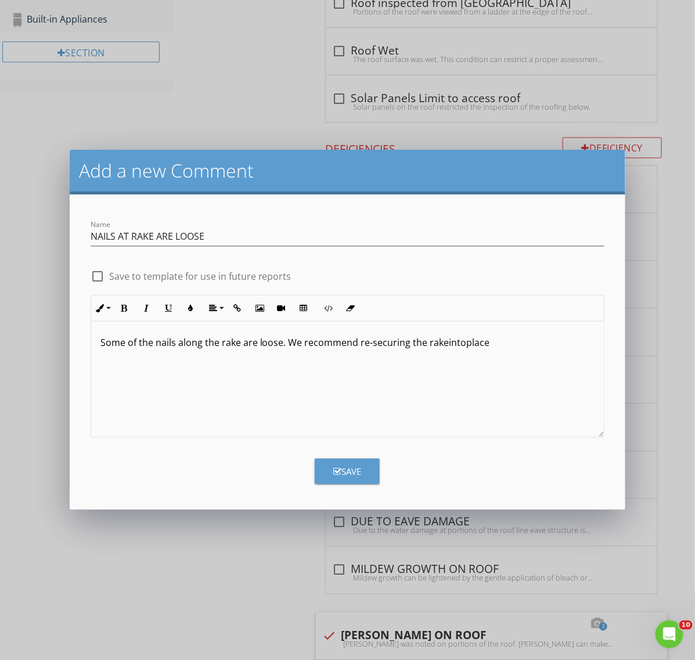
click at [443, 347] on p "Some of the nails along the rake are loose. We recommend re-securing the rakein…" at bounding box center [347, 343] width 495 height 14
click at [463, 347] on p "Some of the nails along the rake are loose. We recommend re-securing the rake i…" at bounding box center [347, 343] width 495 height 14
click at [498, 344] on p "Some of the nails along the rake are loose. We recommend re-securing the rake i…" at bounding box center [347, 343] width 495 height 14
click at [552, 347] on p "Some of the nails along the rake are loose. We recommend re-securing the rake i…" at bounding box center [347, 350] width 495 height 28
click at [236, 359] on p "Some of the nails along the rake are loose. We recommend re-securing the rake i…" at bounding box center [347, 350] width 495 height 28
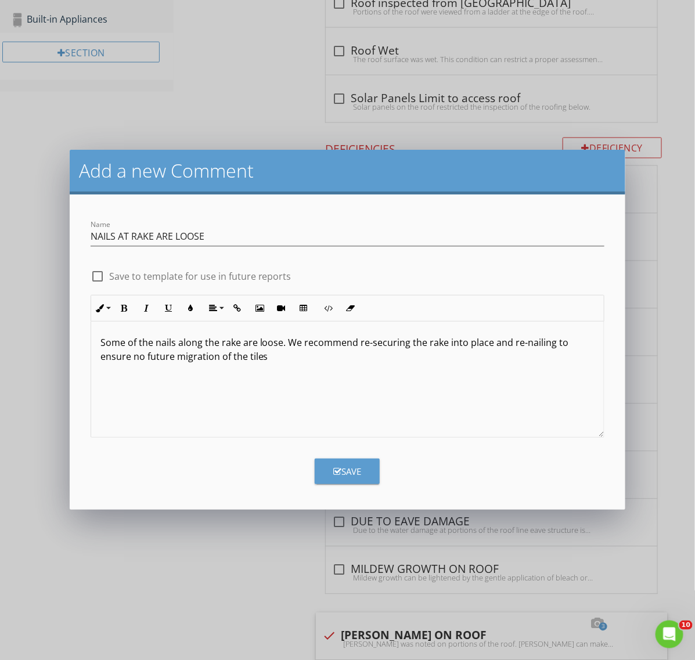
click at [270, 358] on p "Some of the nails along the rake are loose. We recommend re-securing the rake i…" at bounding box center [347, 350] width 495 height 28
click at [96, 276] on div at bounding box center [98, 277] width 20 height 20
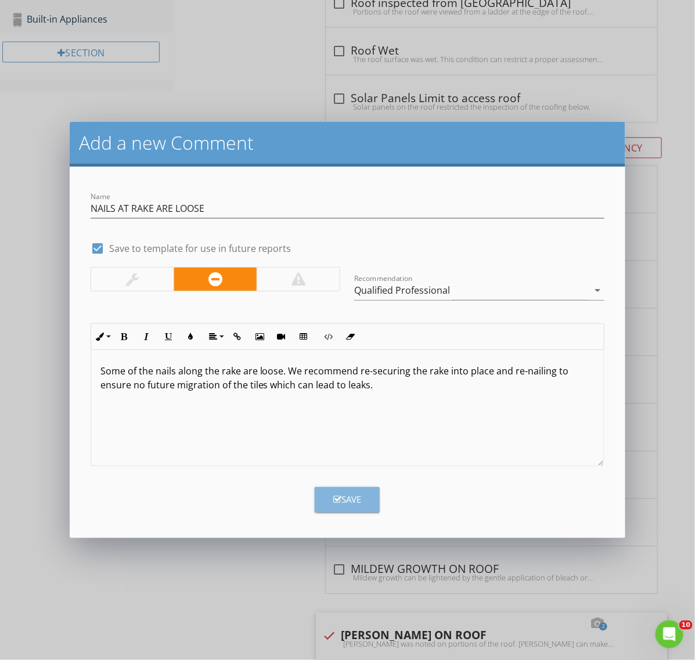
click at [356, 503] on div "Save" at bounding box center [347, 499] width 28 height 13
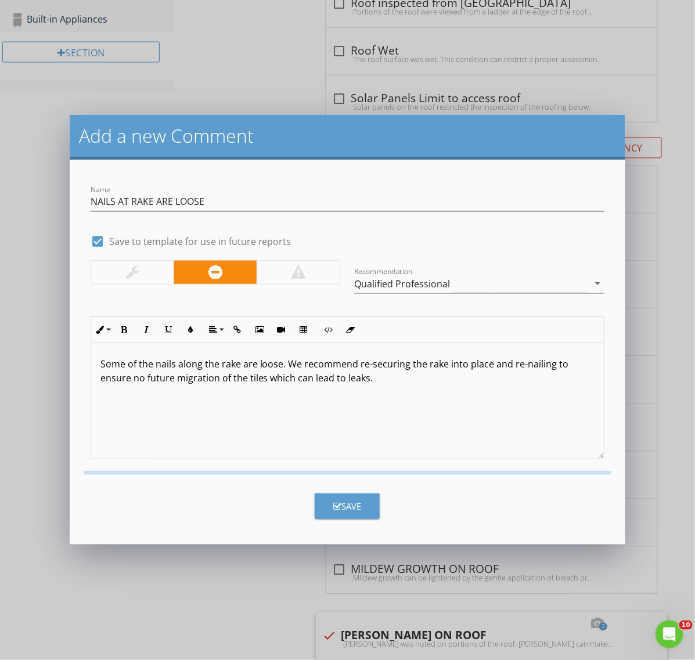
checkbox input "false"
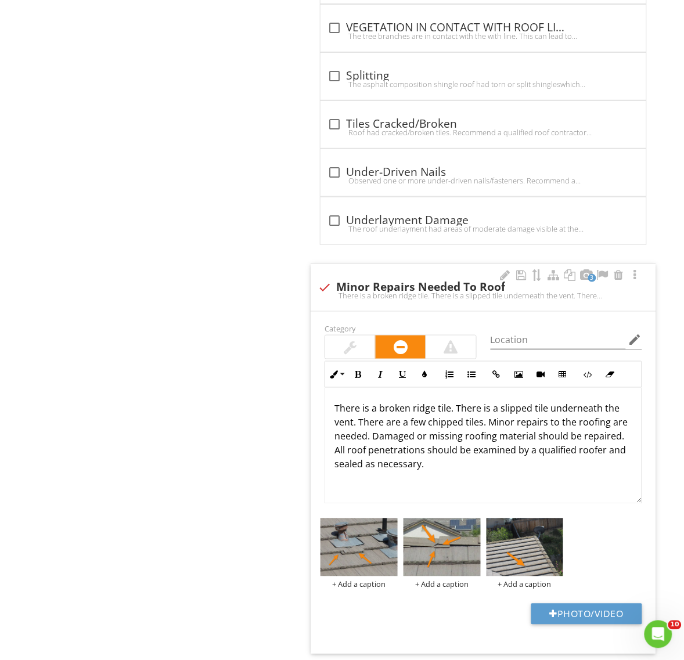
scroll to position [1, 0]
click at [591, 620] on button "Photo/Video" at bounding box center [586, 614] width 111 height 21
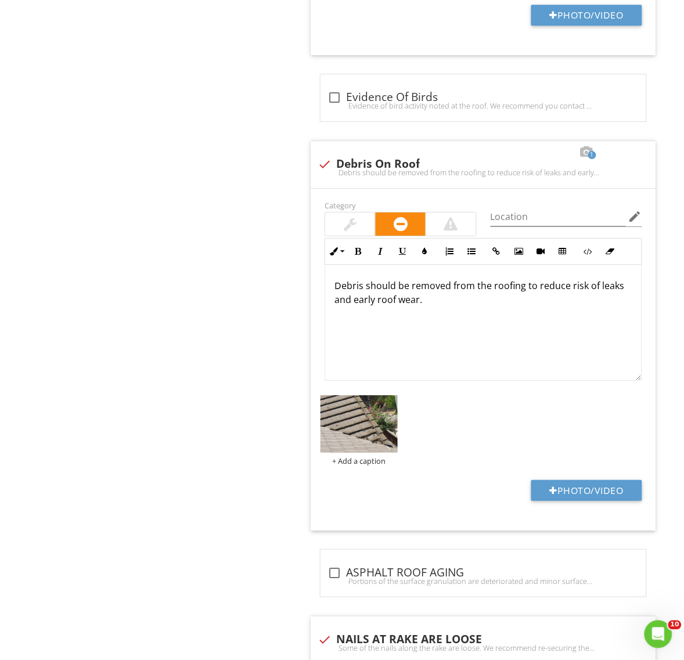
scroll to position [2814, 0]
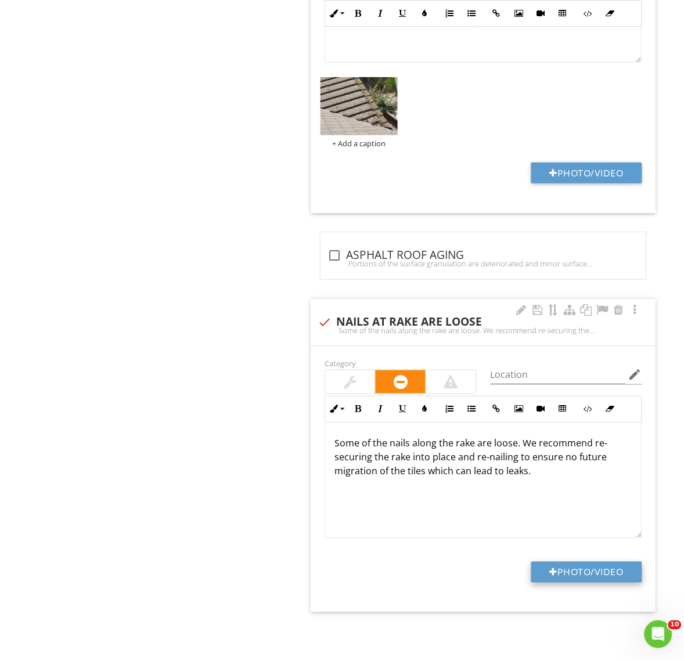
click at [565, 575] on button "Photo/Video" at bounding box center [586, 572] width 111 height 21
type input "C:\fakepath\IMG_7388.JPG"
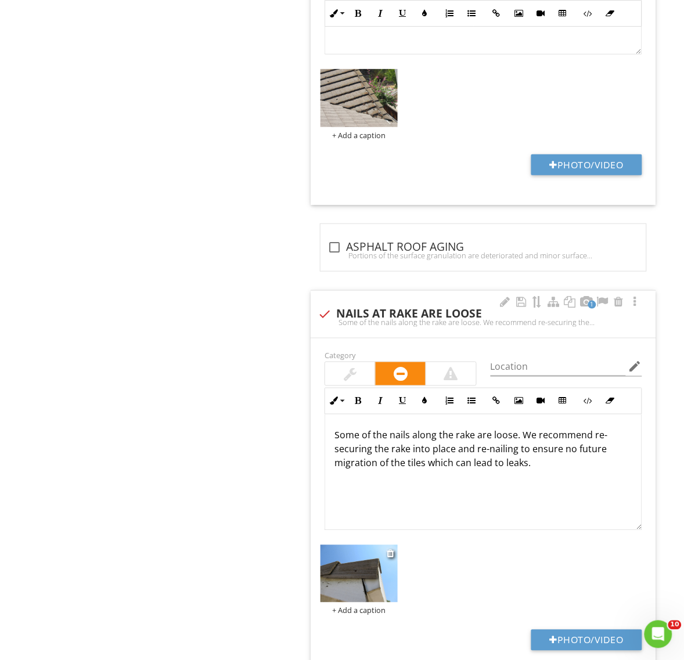
click at [372, 597] on img at bounding box center [359, 574] width 77 height 58
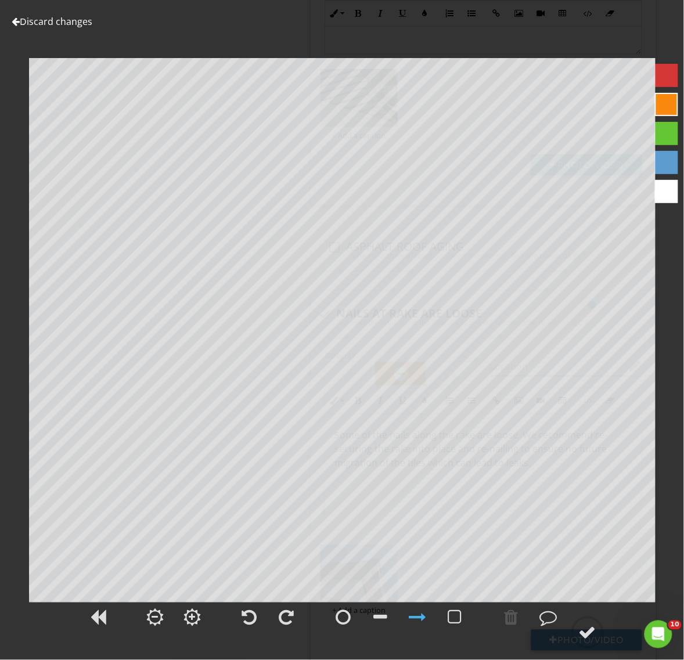
click at [60, 19] on link "Discard changes" at bounding box center [52, 21] width 81 height 13
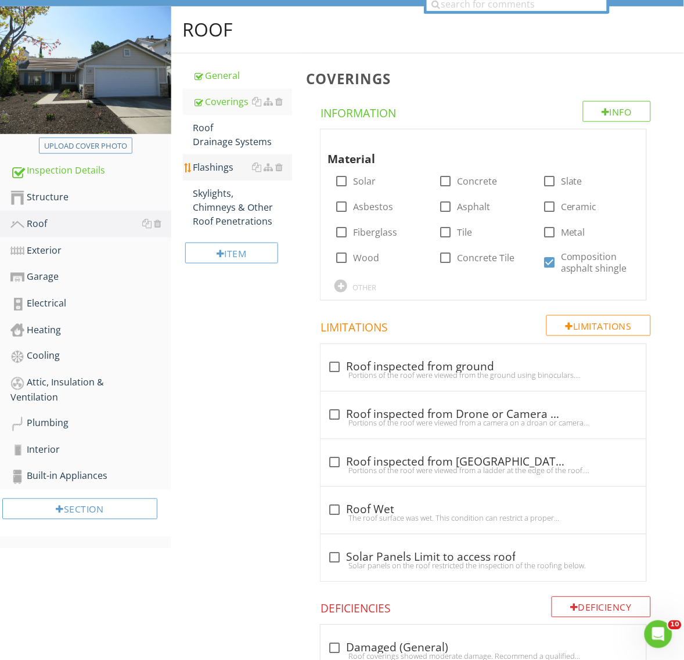
scroll to position [0, 0]
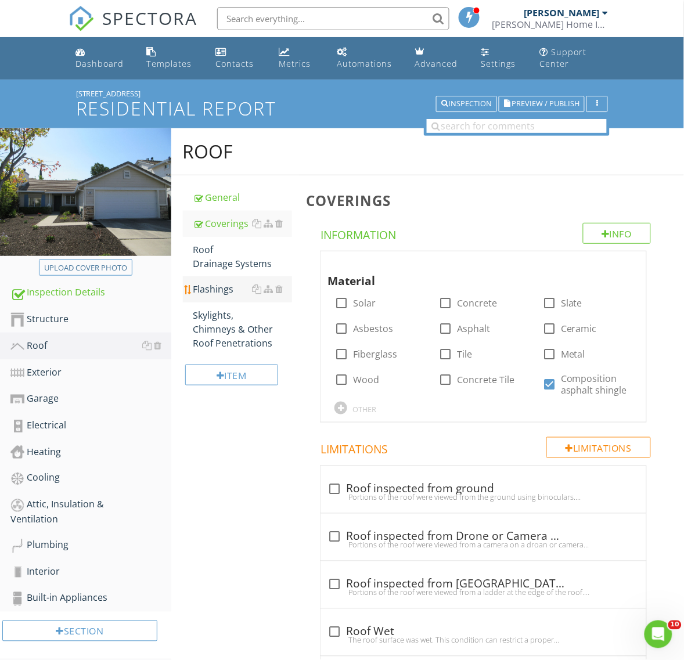
click at [222, 288] on div "Flashings" at bounding box center [242, 289] width 99 height 14
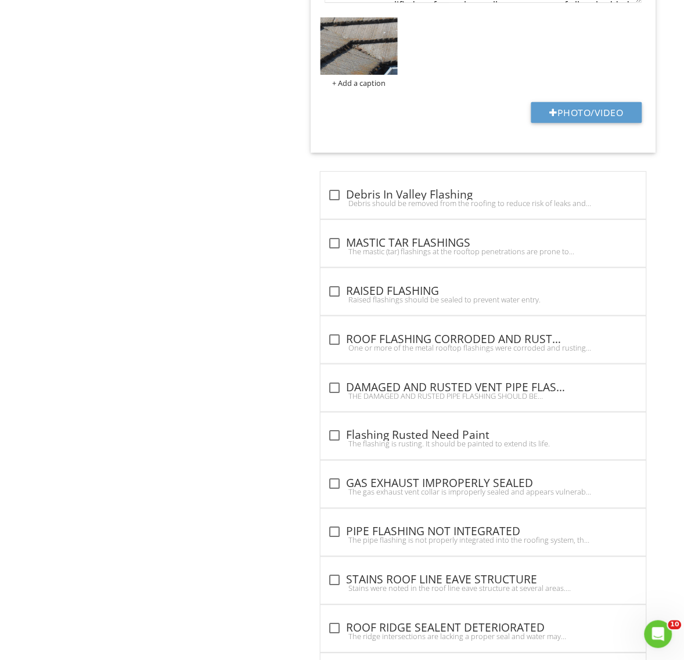
scroll to position [1087, 0]
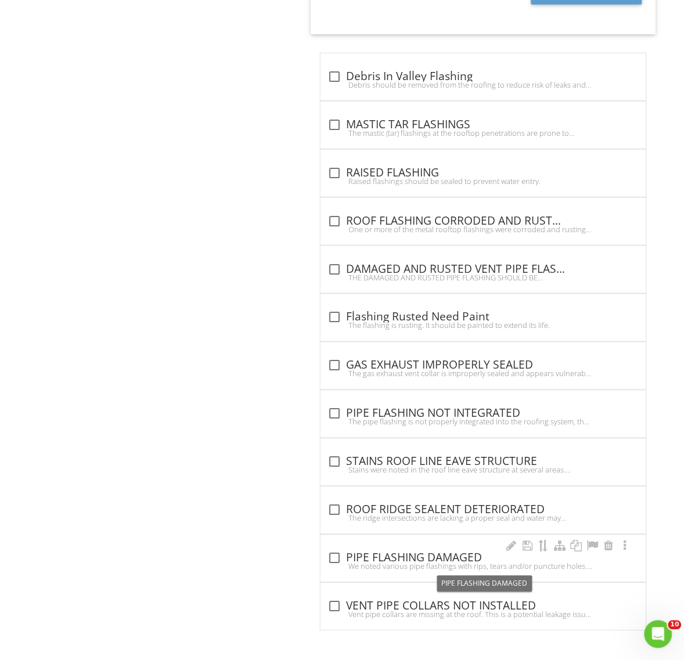
click at [334, 561] on div at bounding box center [335, 559] width 20 height 20
checkbox input "true"
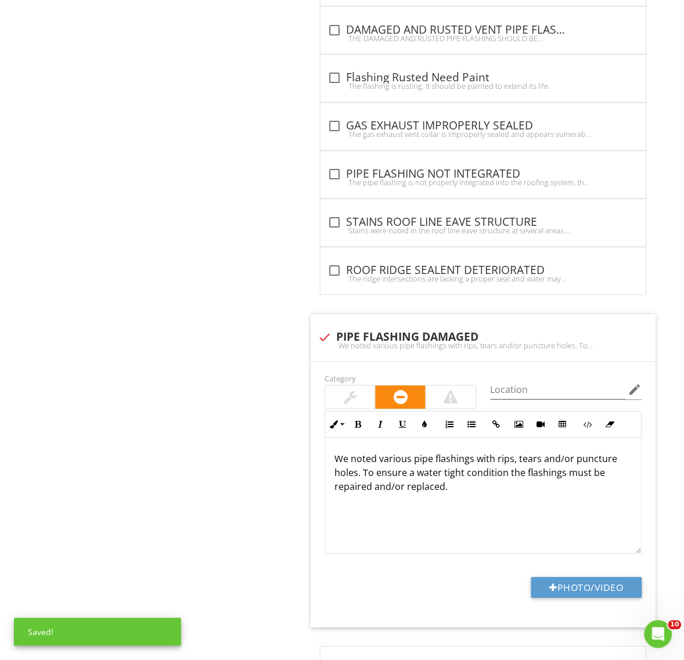
scroll to position [1378, 0]
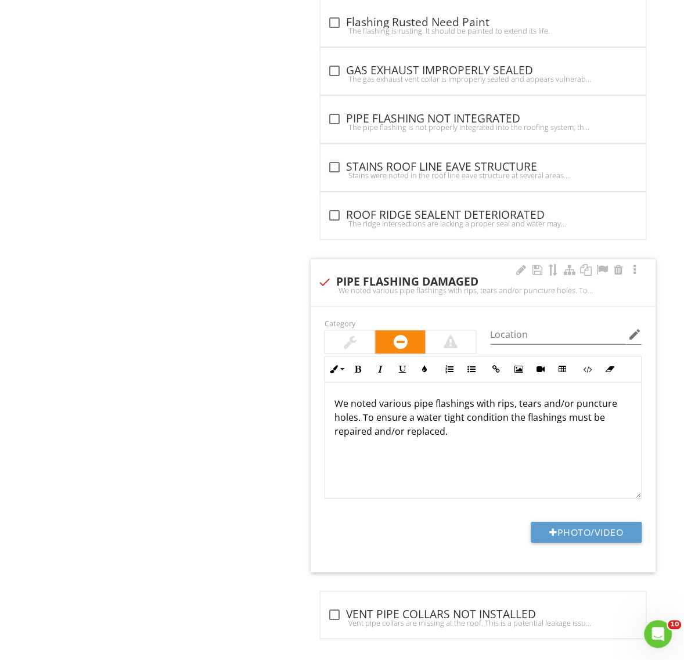
click at [411, 411] on p "We noted various pipe flashings with rips, tears and/or puncture holes. To ensu…" at bounding box center [484, 418] width 298 height 42
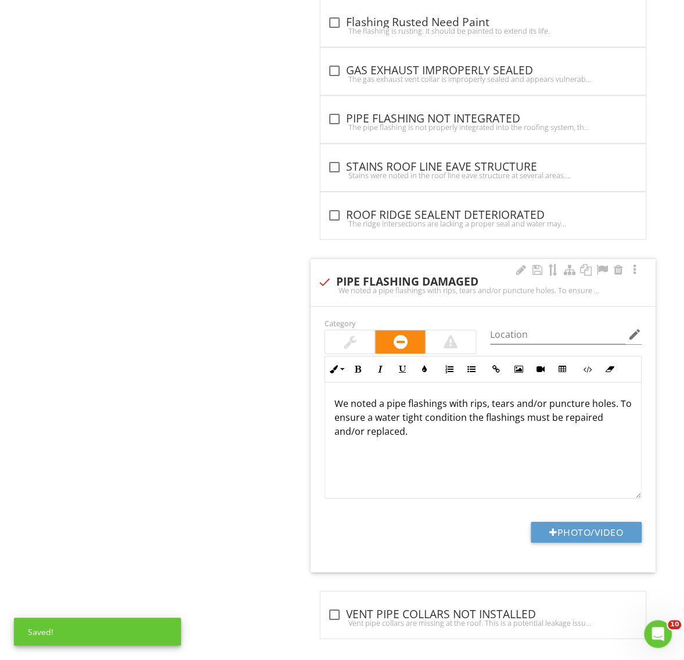
click at [448, 410] on p "We noted a pipe flashings with rips, tears and/or puncture holes. To ensure a w…" at bounding box center [484, 418] width 298 height 42
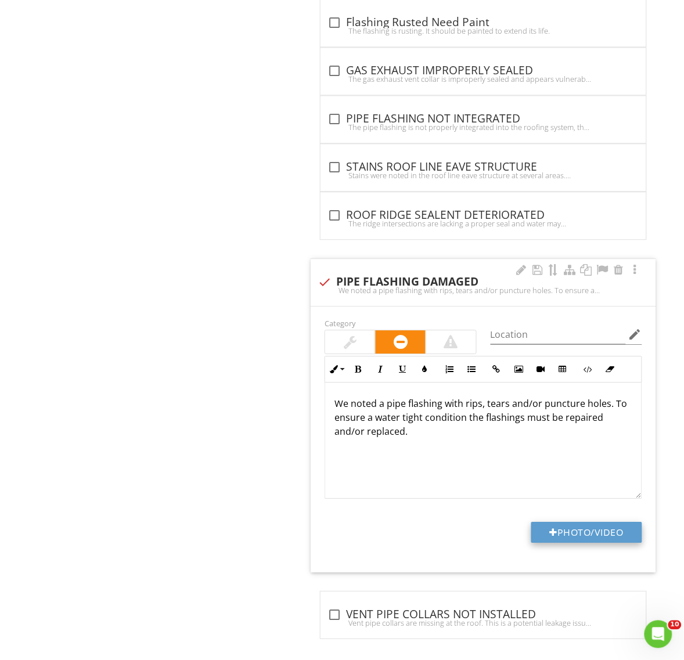
click at [583, 536] on button "Photo/Video" at bounding box center [586, 532] width 111 height 21
type input "C:\fakepath\IMG_3341.JPG"
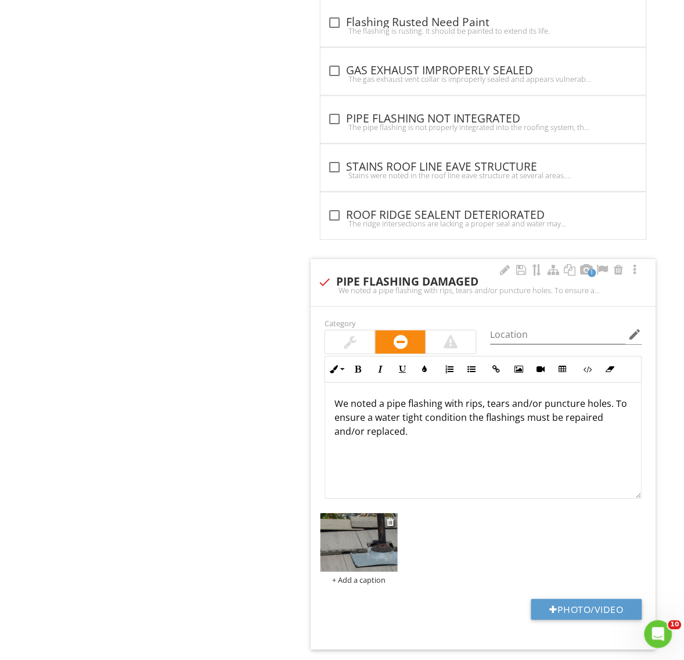
click at [372, 559] on img at bounding box center [359, 542] width 77 height 59
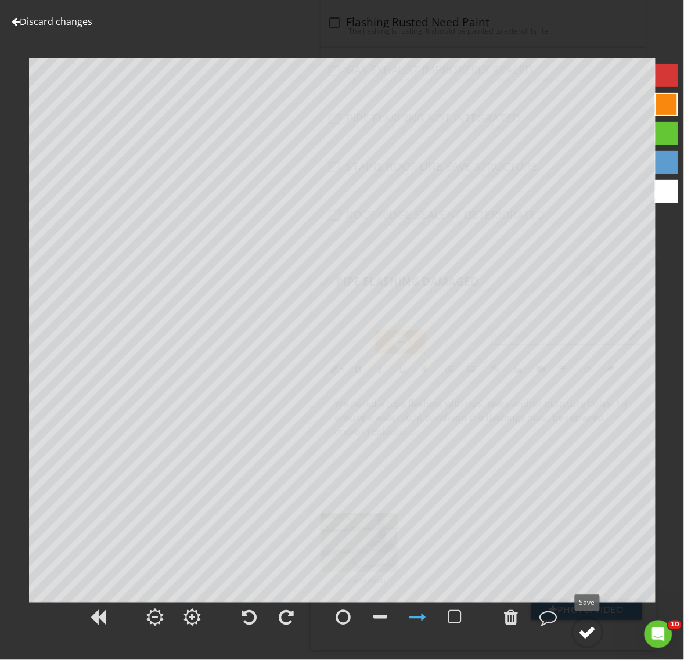
click at [592, 634] on div at bounding box center [587, 632] width 17 height 17
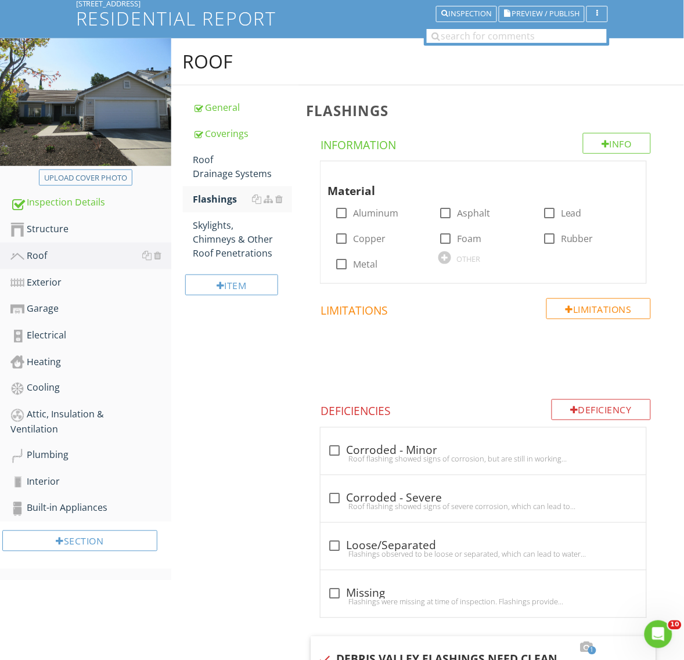
scroll to position [89, 0]
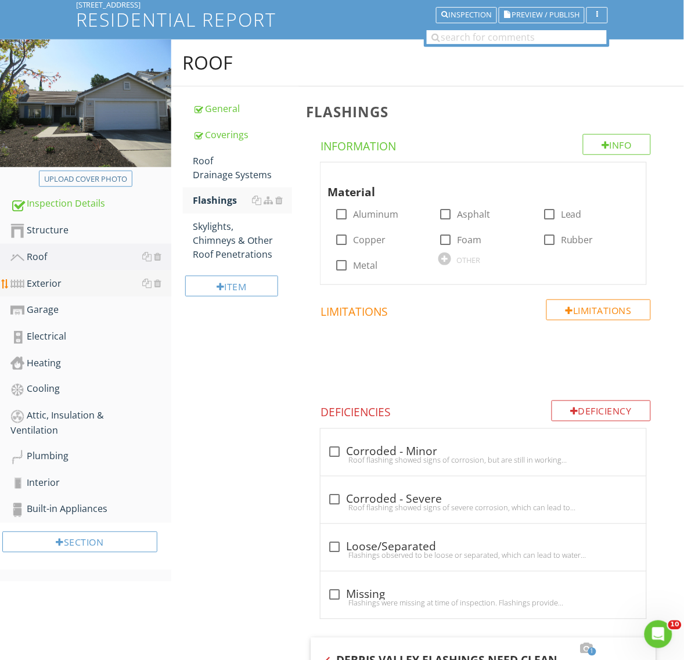
click at [38, 281] on div "Exterior" at bounding box center [90, 283] width 161 height 15
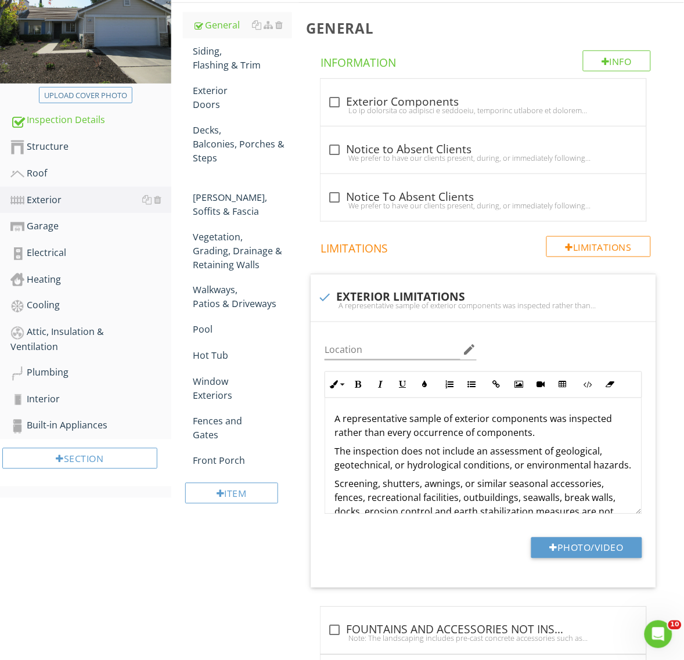
scroll to position [153, 0]
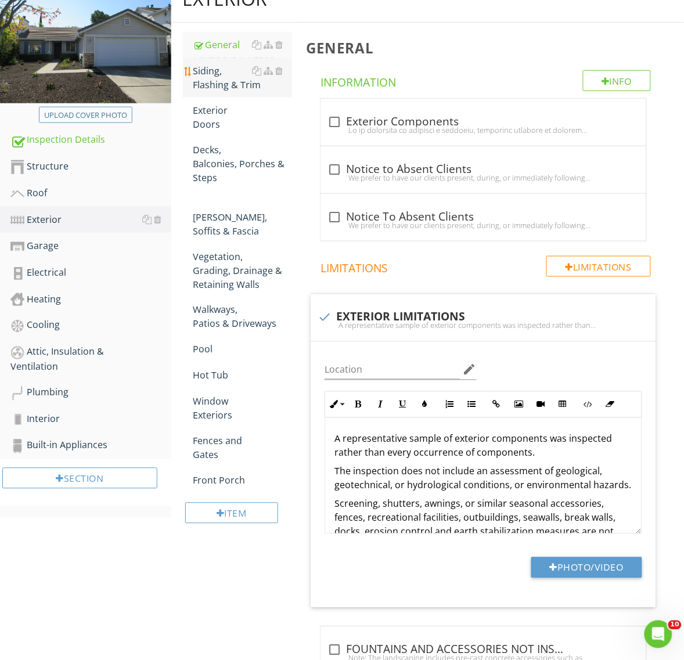
click at [225, 88] on div "Siding, Flashing & Trim" at bounding box center [242, 78] width 99 height 28
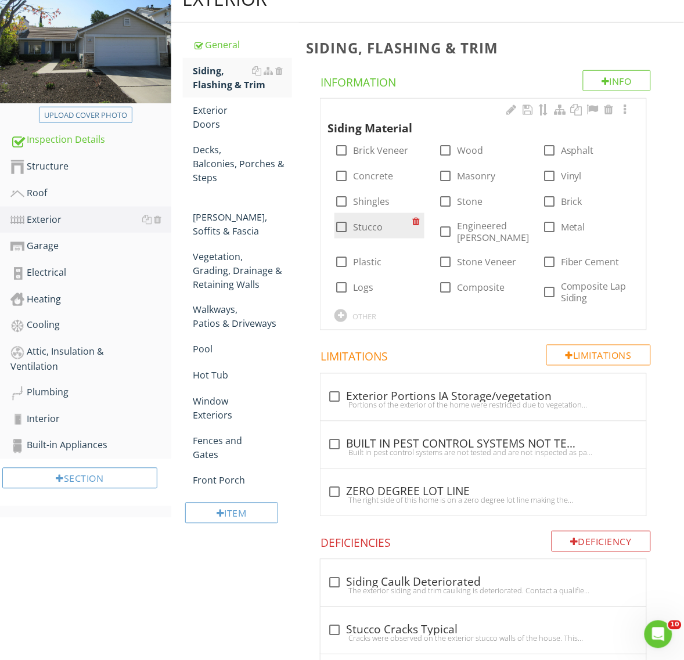
click at [343, 227] on div at bounding box center [342, 227] width 20 height 20
checkbox input "true"
click at [446, 149] on div at bounding box center [446, 151] width 20 height 20
checkbox input "true"
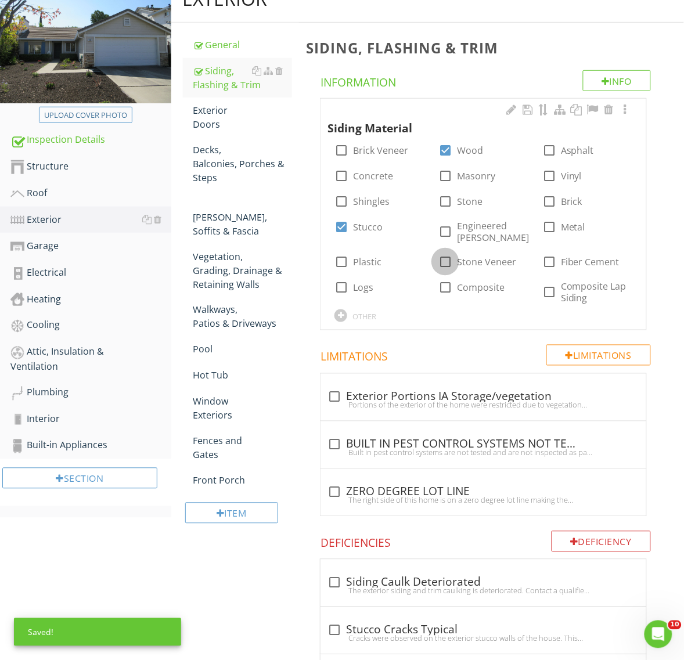
drag, startPoint x: 444, startPoint y: 263, endPoint x: 434, endPoint y: 267, distance: 10.9
click at [443, 263] on div at bounding box center [446, 262] width 20 height 20
checkbox input "true"
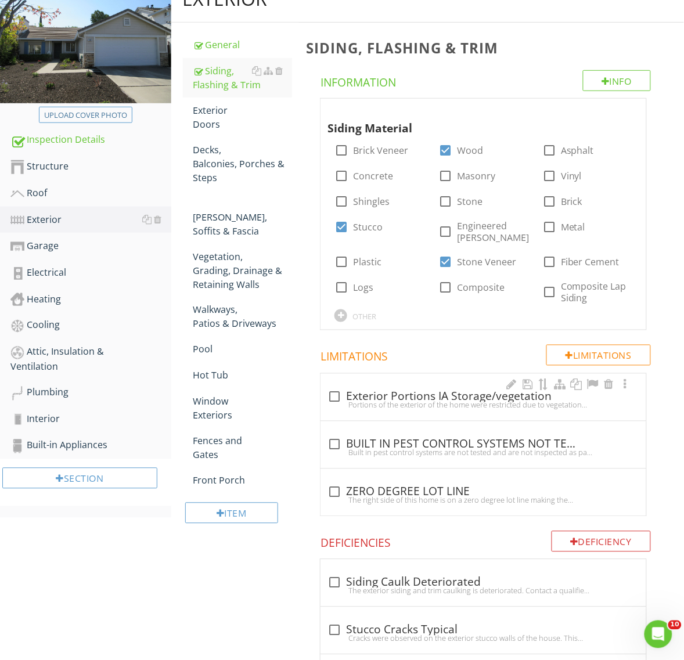
click at [335, 399] on div at bounding box center [335, 397] width 20 height 20
checkbox input "true"
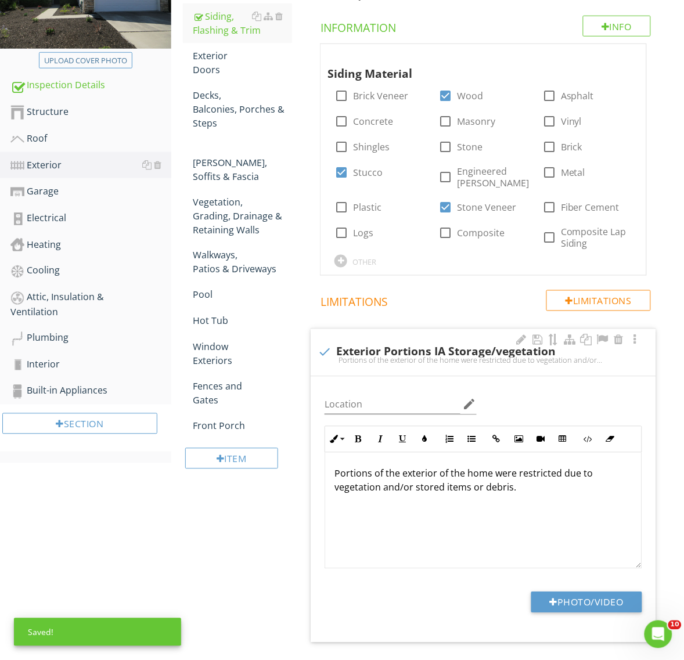
scroll to position [298, 0]
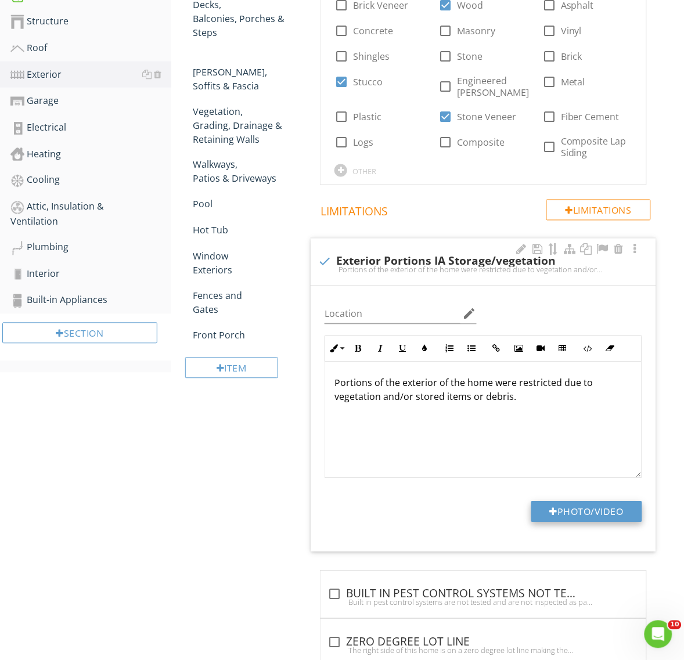
click at [581, 512] on button "Photo/Video" at bounding box center [586, 512] width 111 height 21
type input "C:\fakepath\IMG_7358.JPG"
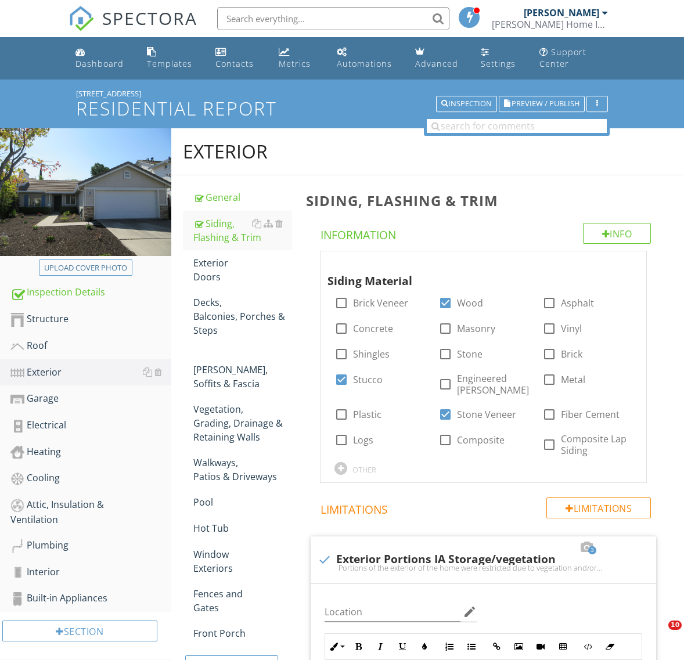
scroll to position [2248, 0]
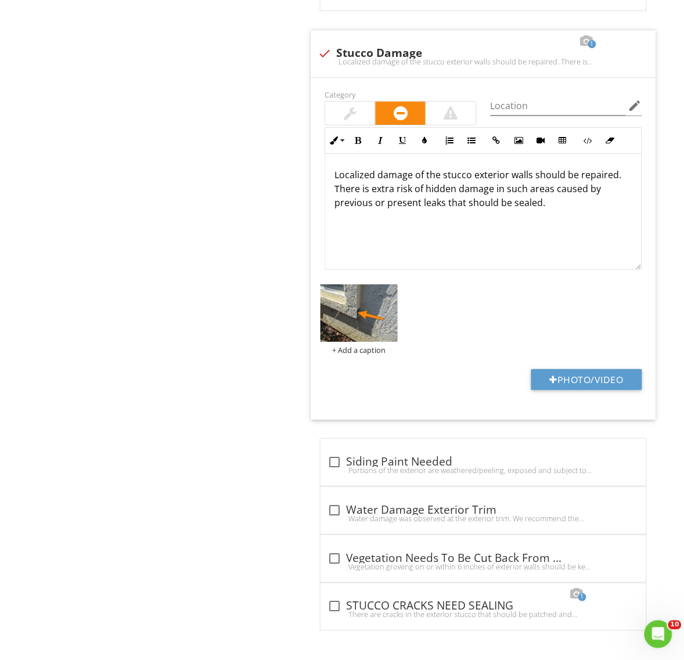
scroll to position [1, 0]
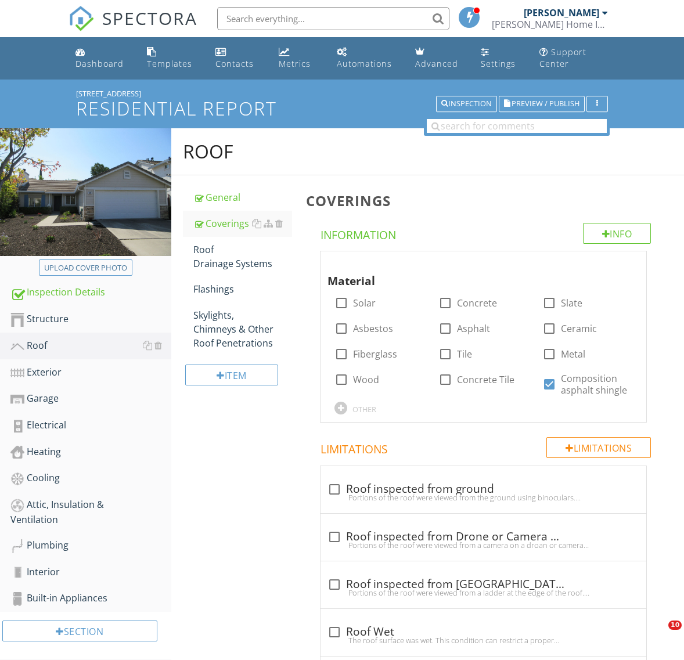
scroll to position [2182, 0]
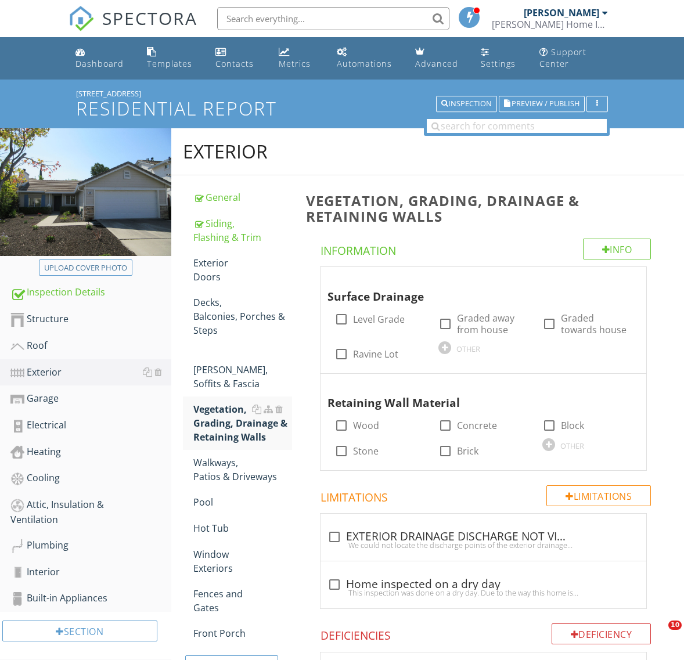
scroll to position [765, 0]
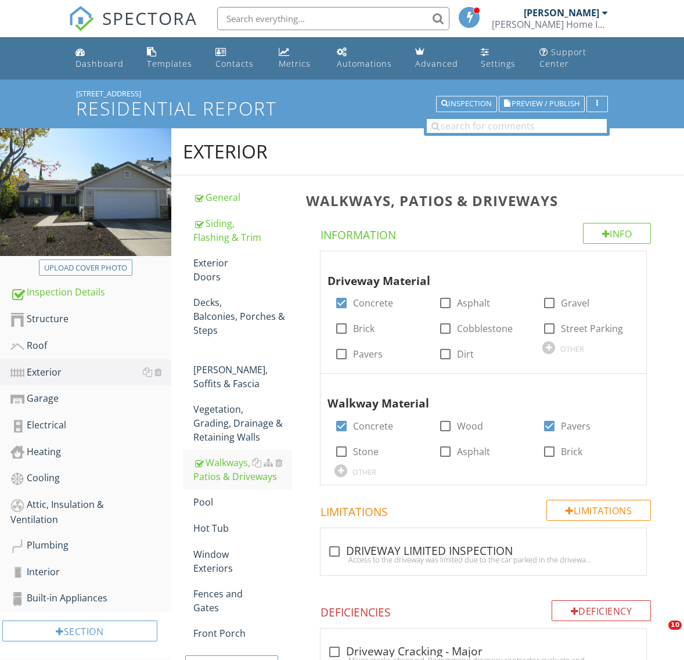
scroll to position [980, 0]
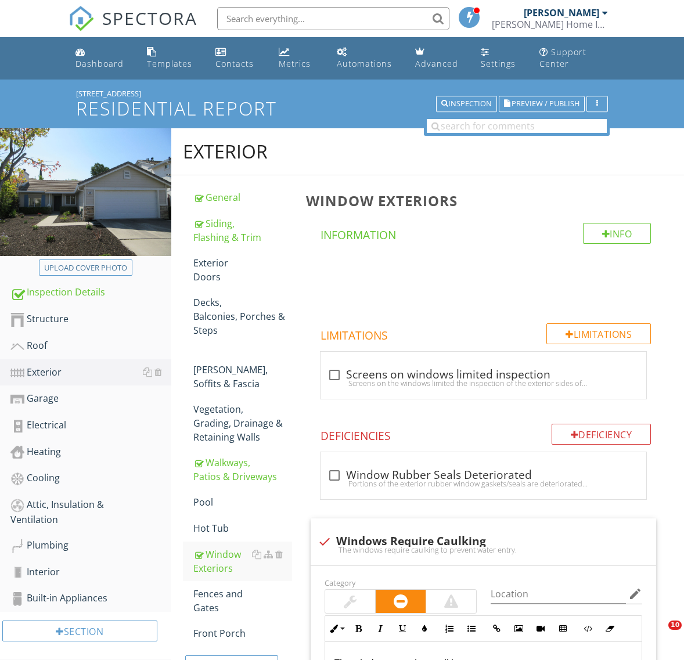
scroll to position [218, 0]
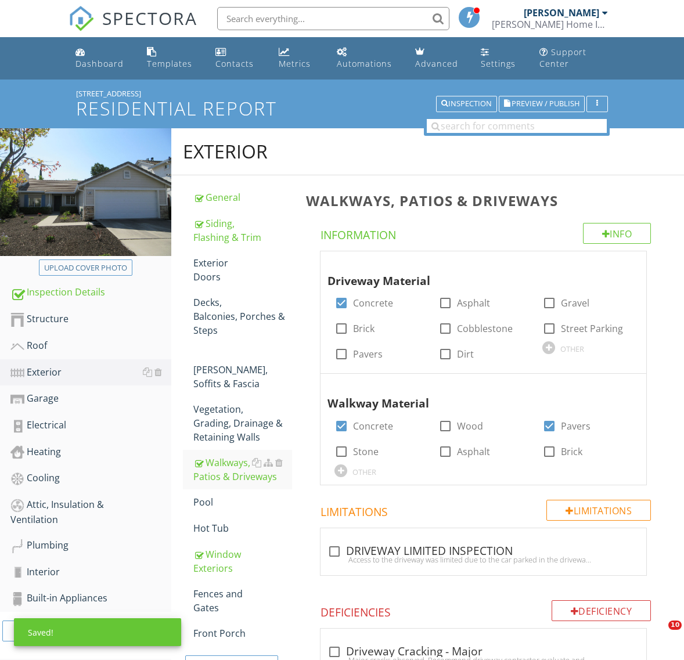
scroll to position [1220, 0]
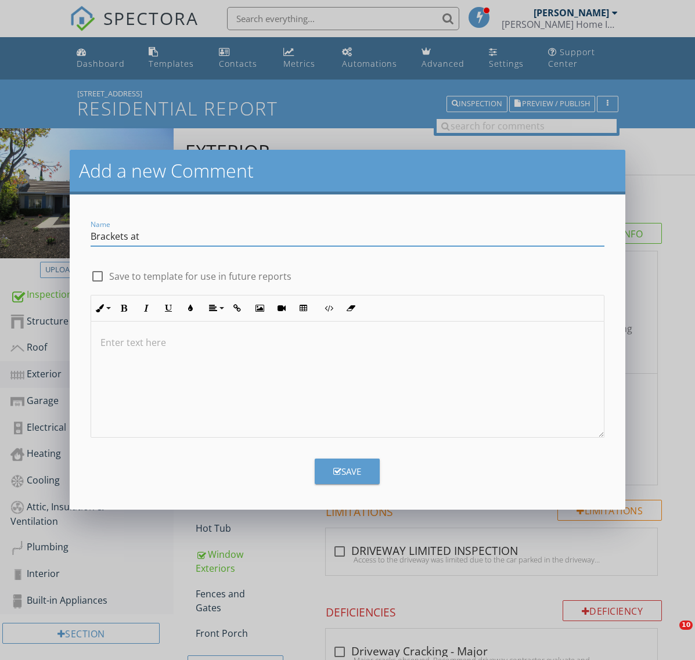
scroll to position [349, 0]
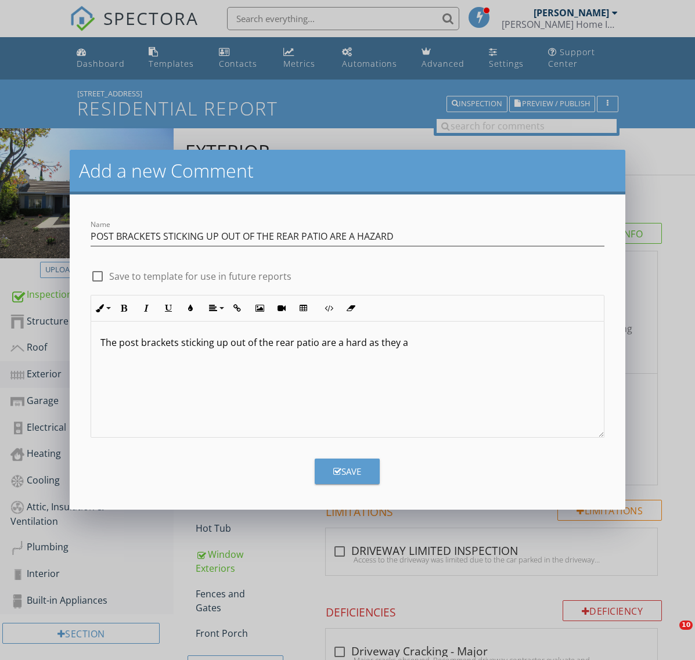
scroll to position [349, 0]
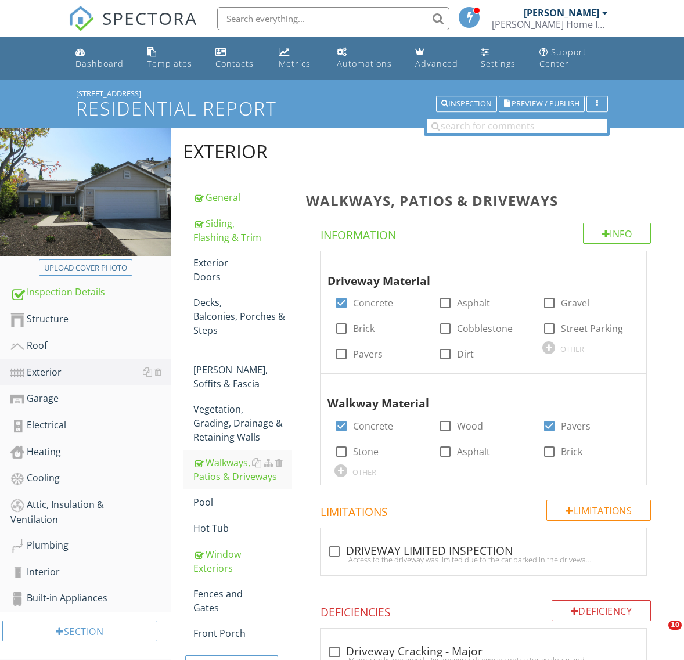
scroll to position [1572, 0]
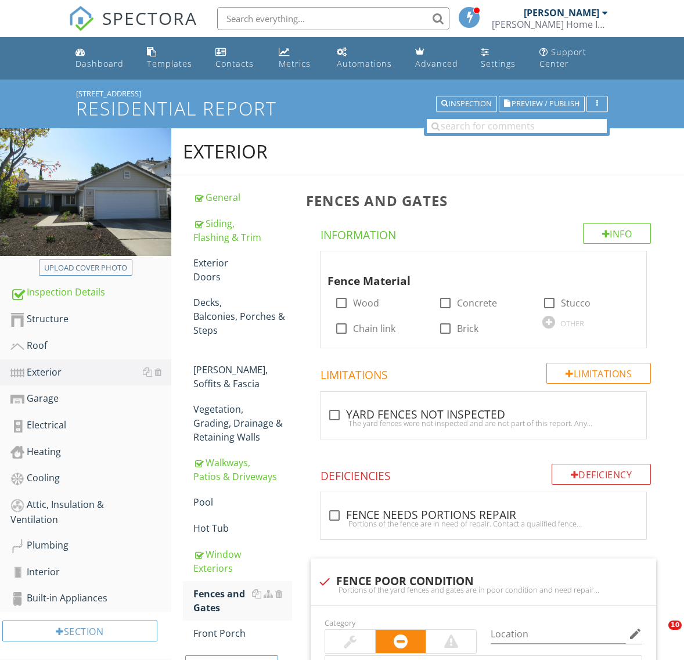
scroll to position [338, 0]
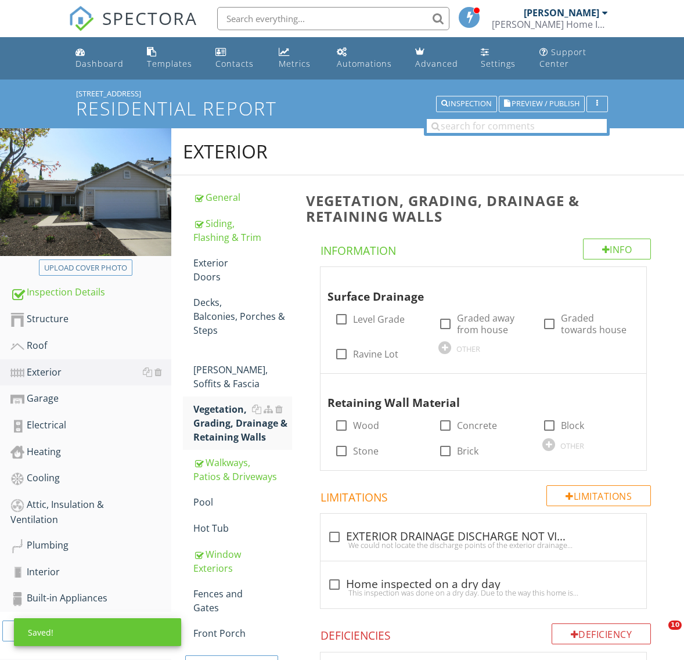
scroll to position [638, 0]
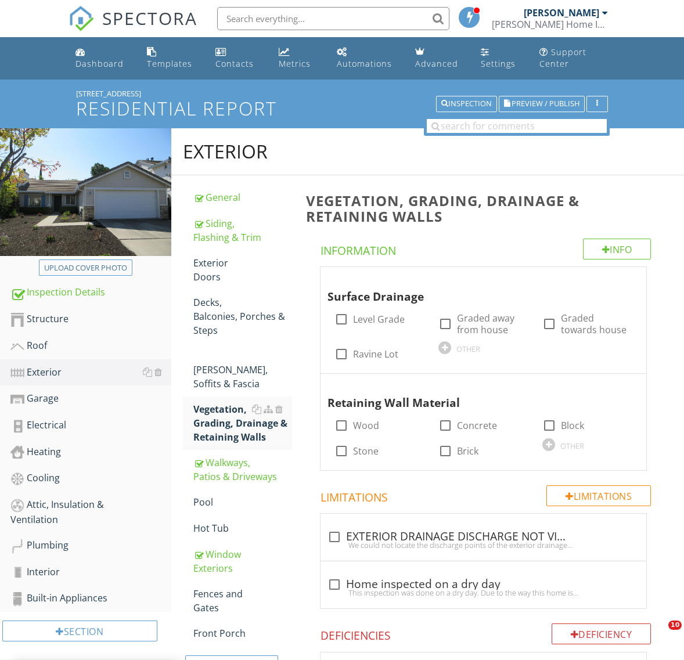
scroll to position [638, 0]
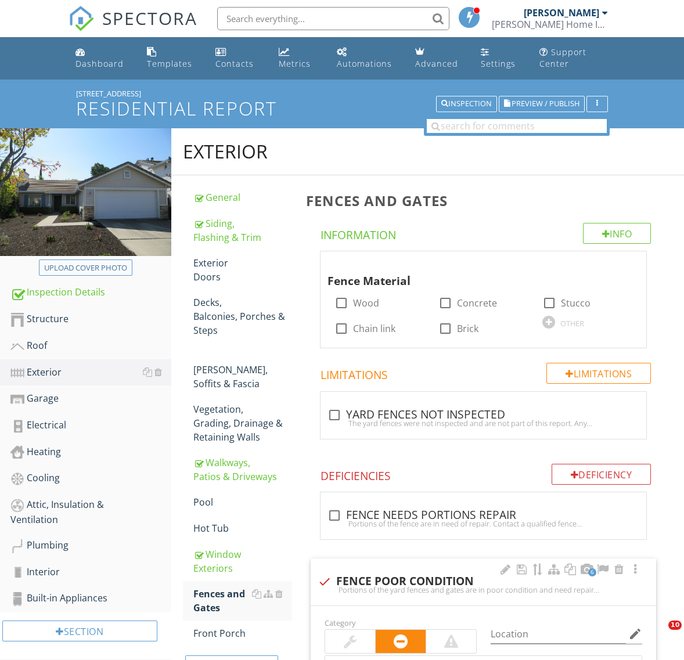
scroll to position [347, 0]
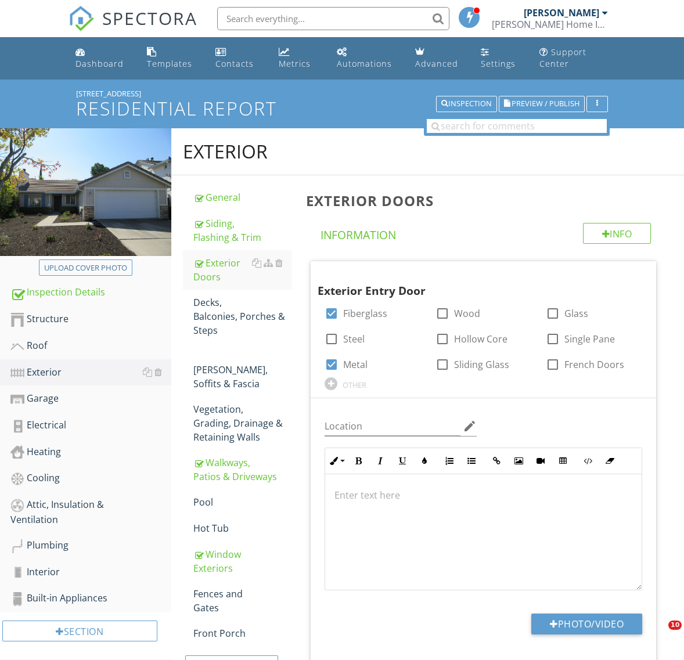
scroll to position [130, 0]
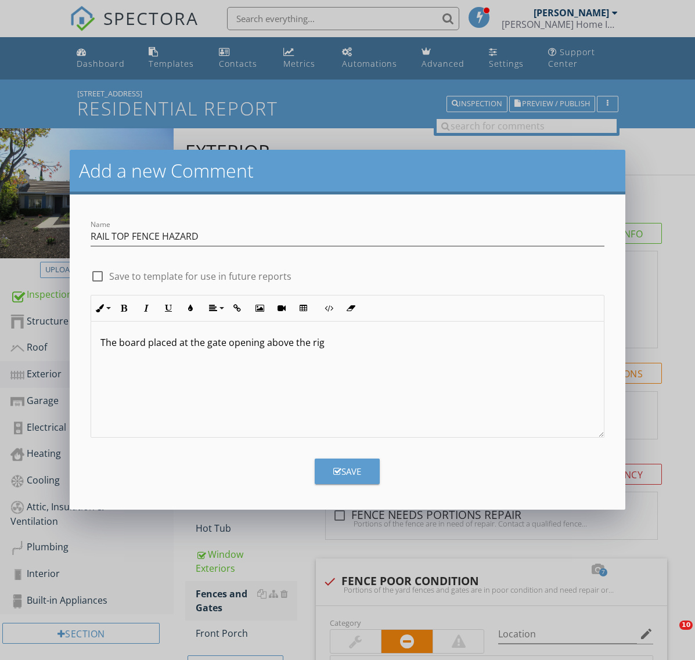
scroll to position [218, 0]
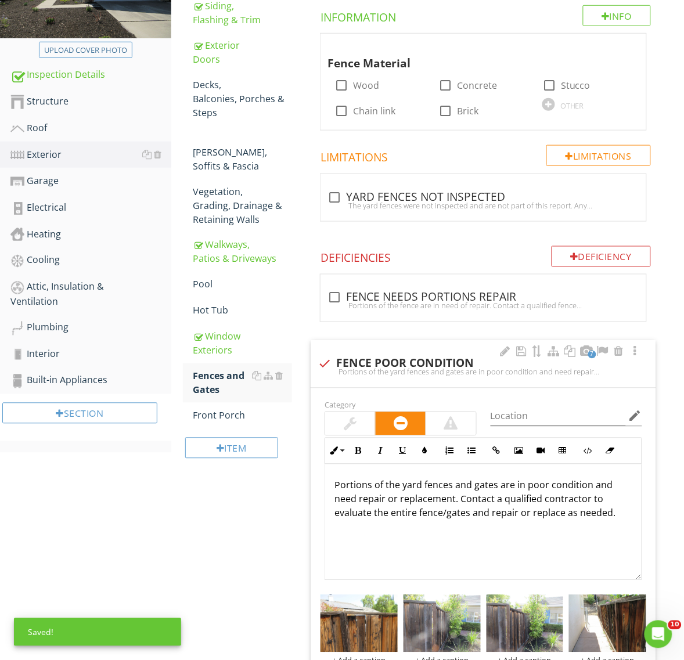
scroll to position [1, 0]
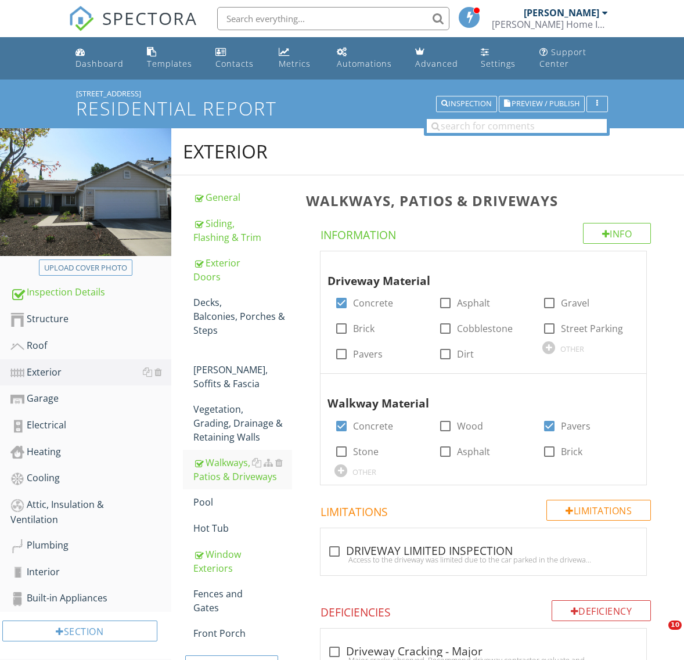
scroll to position [653, 0]
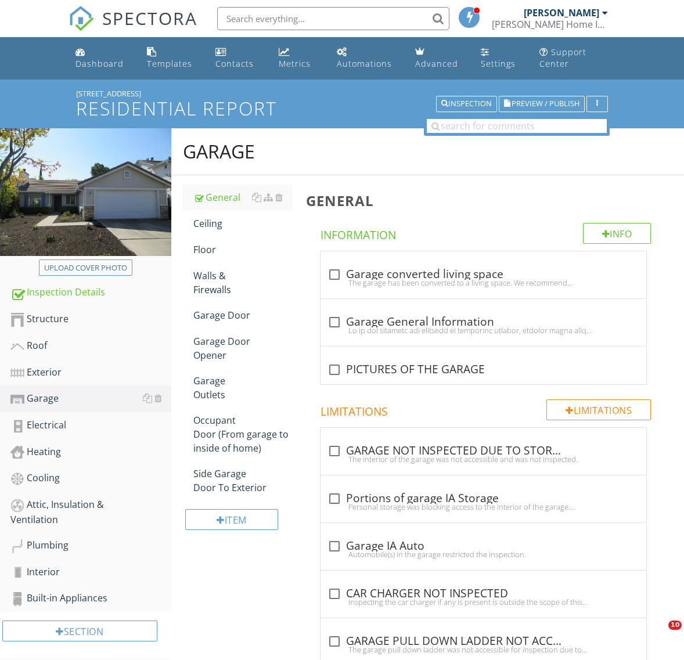
scroll to position [80, 0]
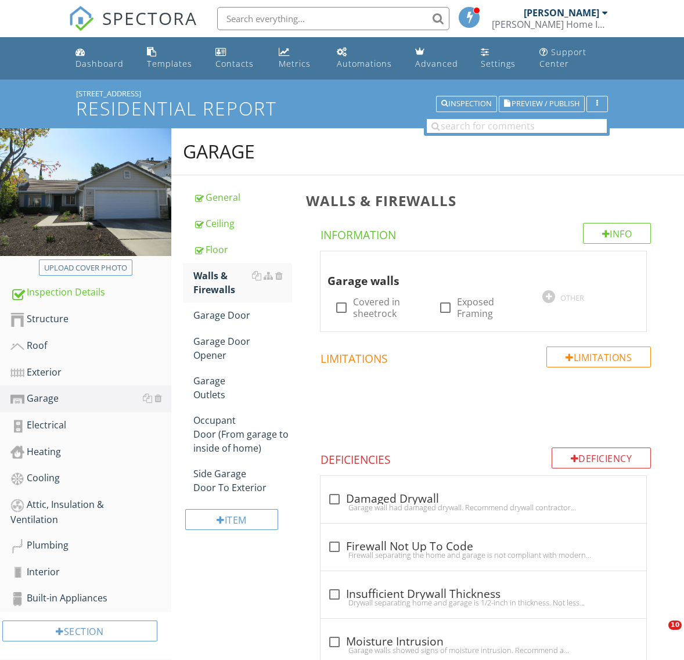
scroll to position [107, 0]
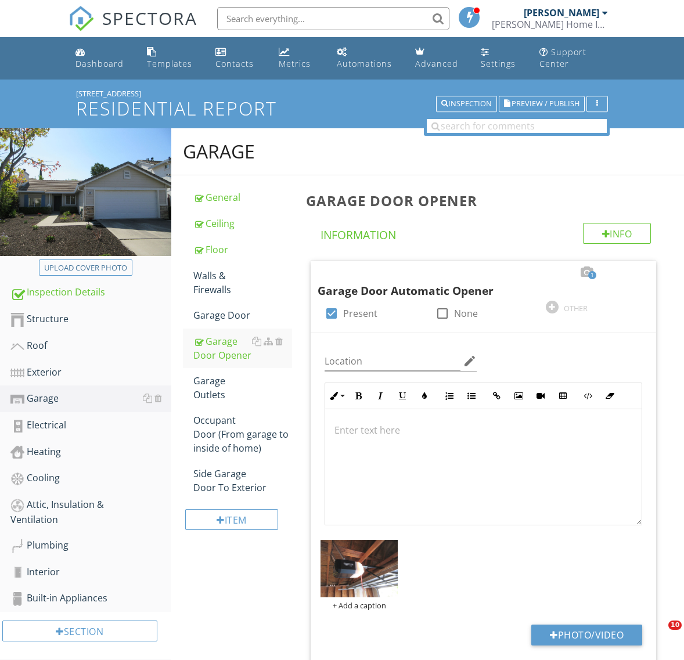
scroll to position [193, 0]
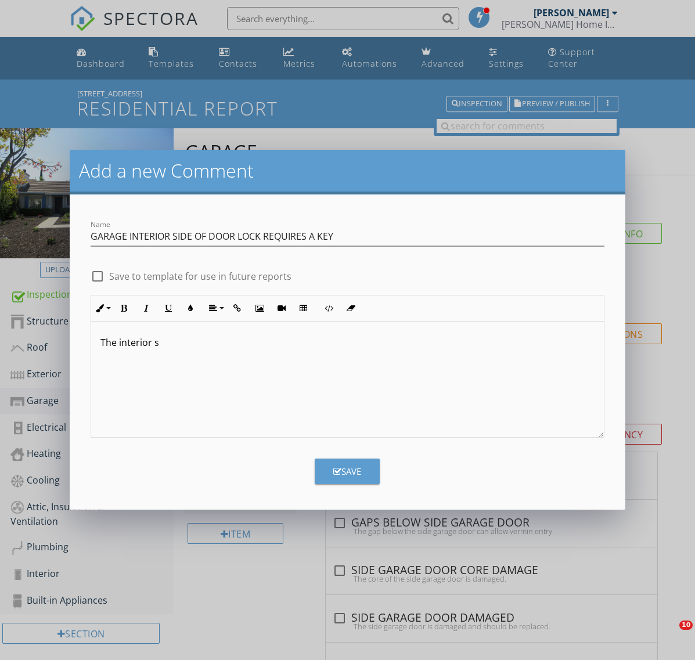
scroll to position [107, 0]
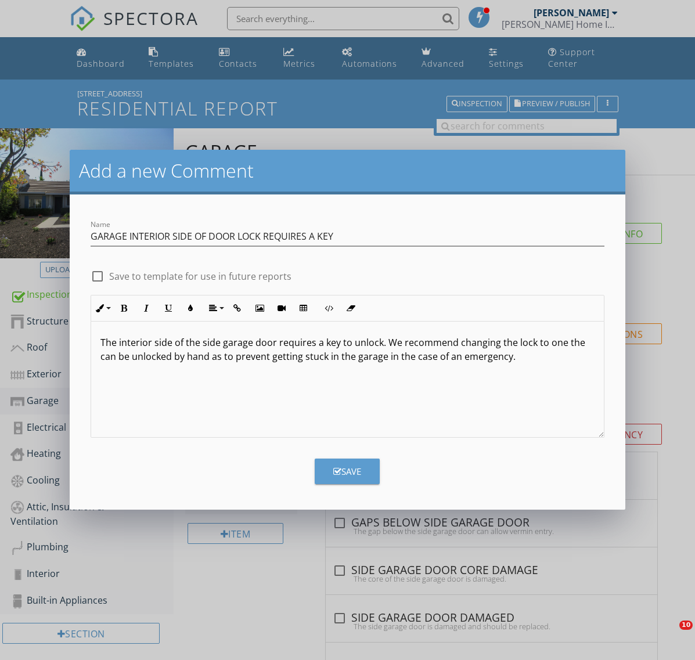
scroll to position [107, 0]
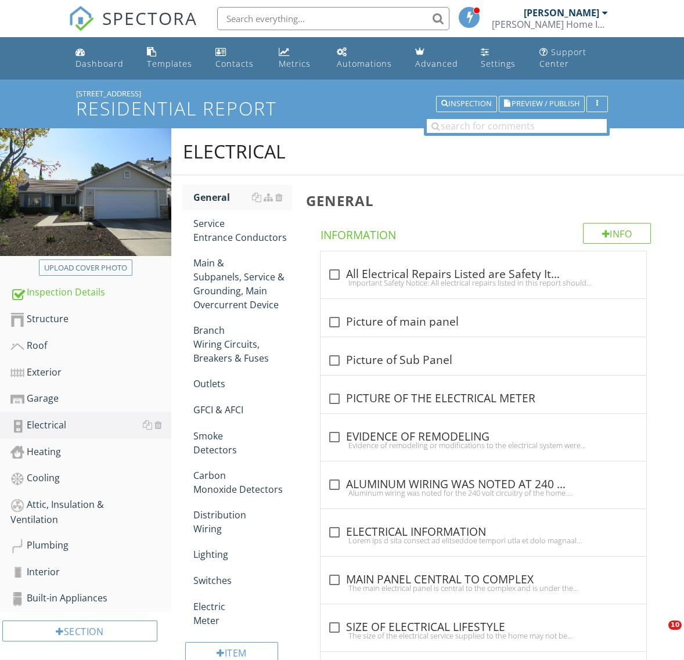
scroll to position [168, 0]
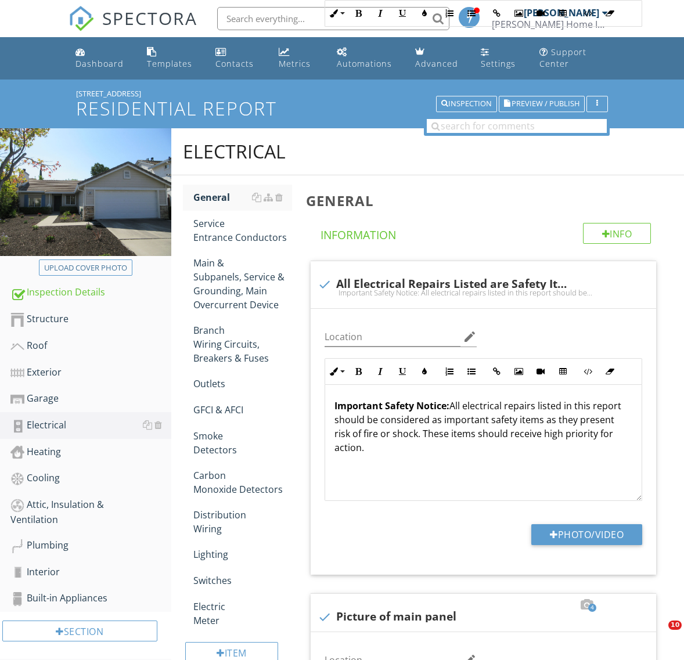
scroll to position [749, 0]
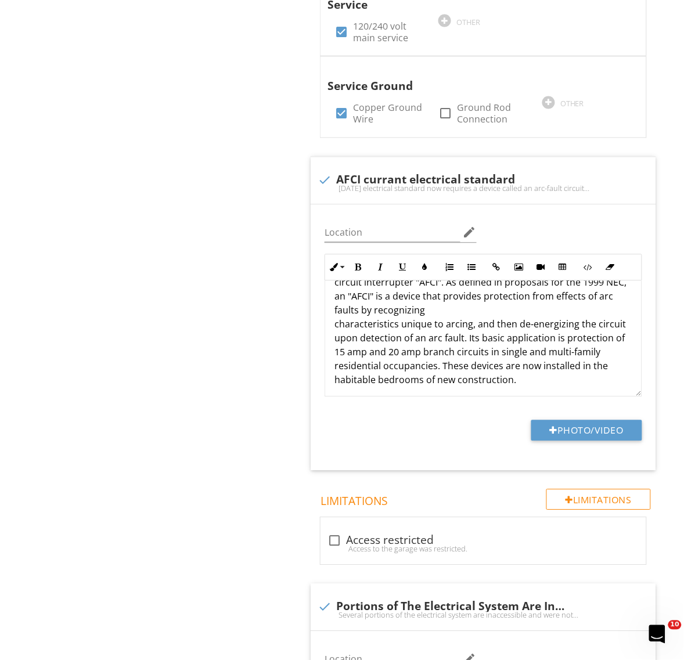
scroll to position [1, 0]
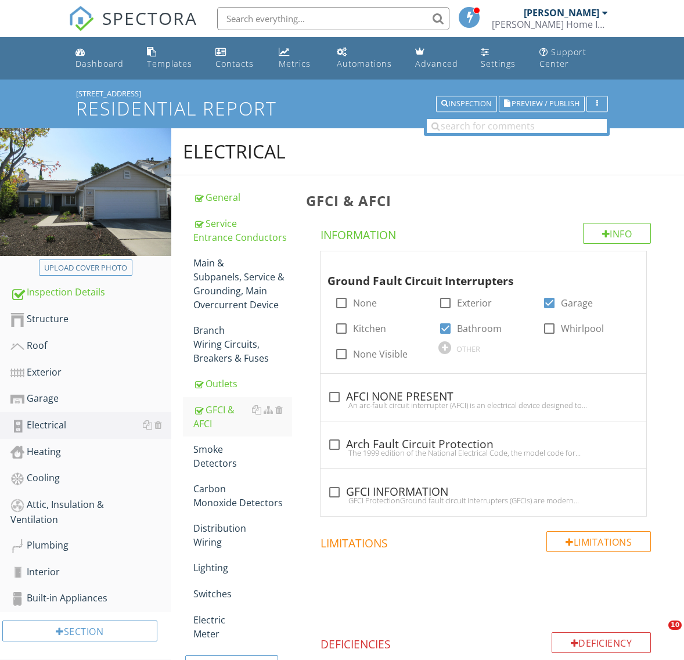
scroll to position [145, 0]
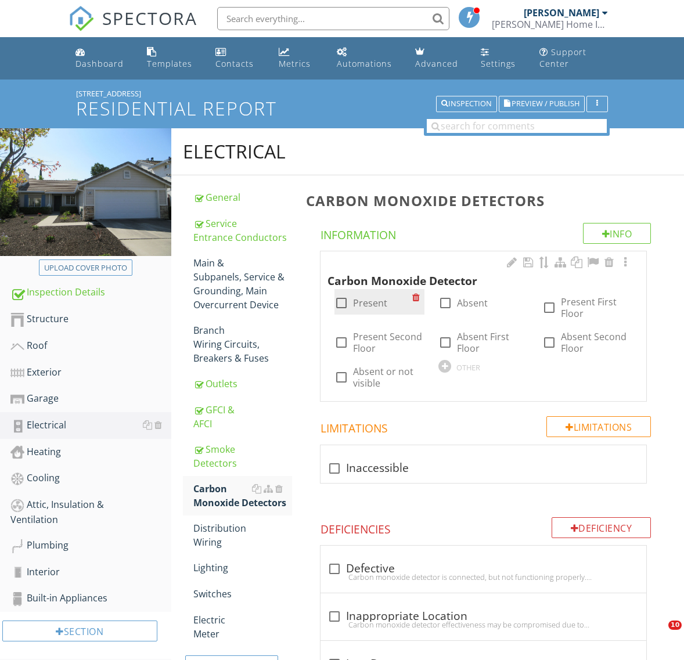
scroll to position [106, 0]
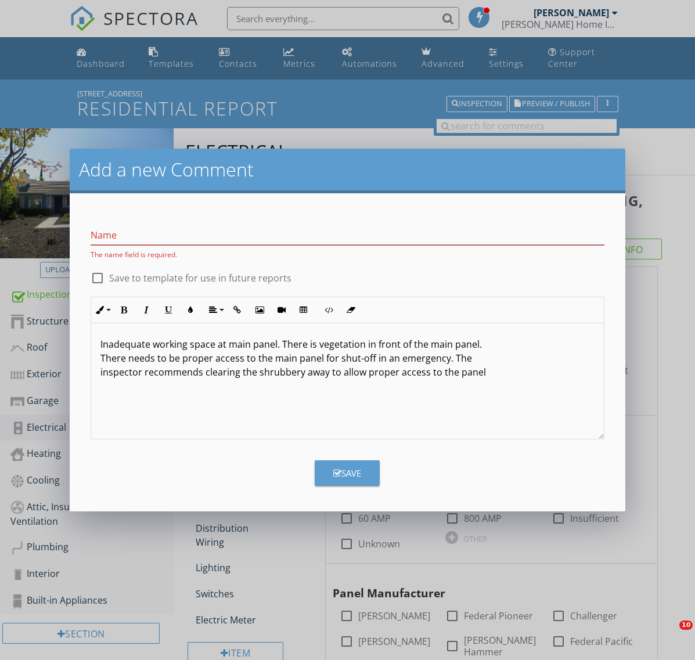
scroll to position [1525, 0]
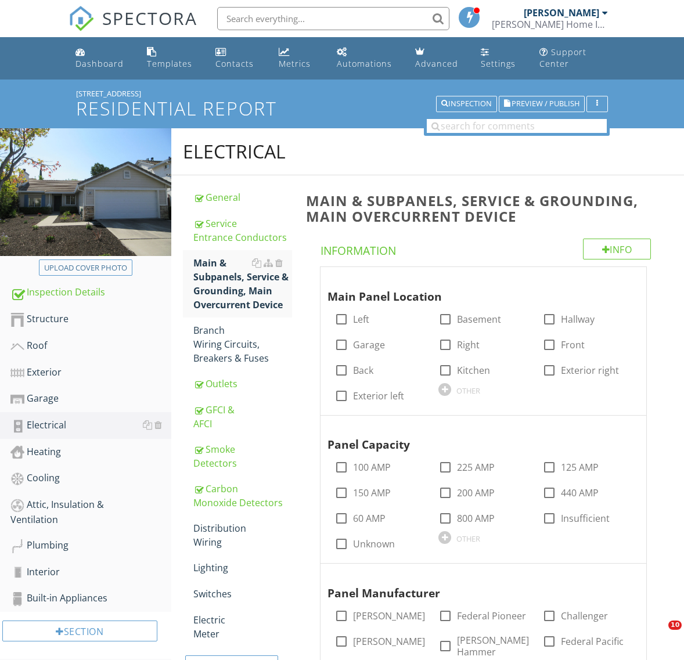
scroll to position [3431, 0]
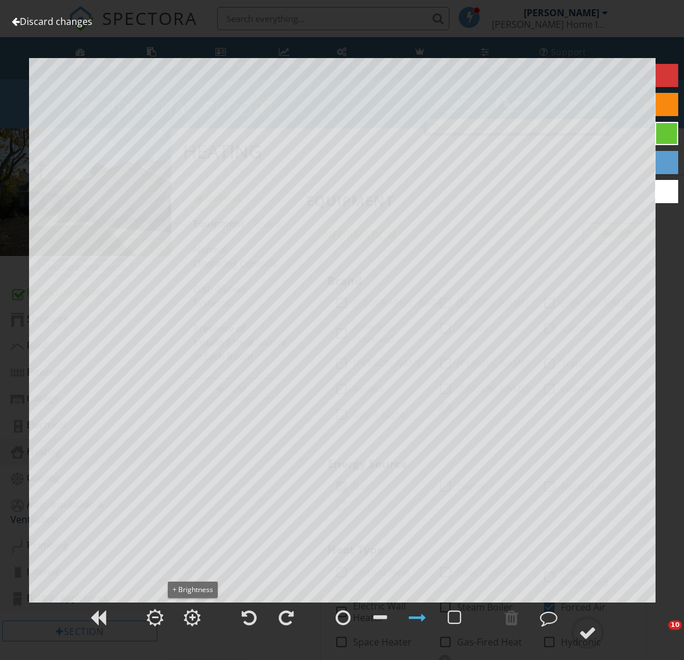
scroll to position [653, 0]
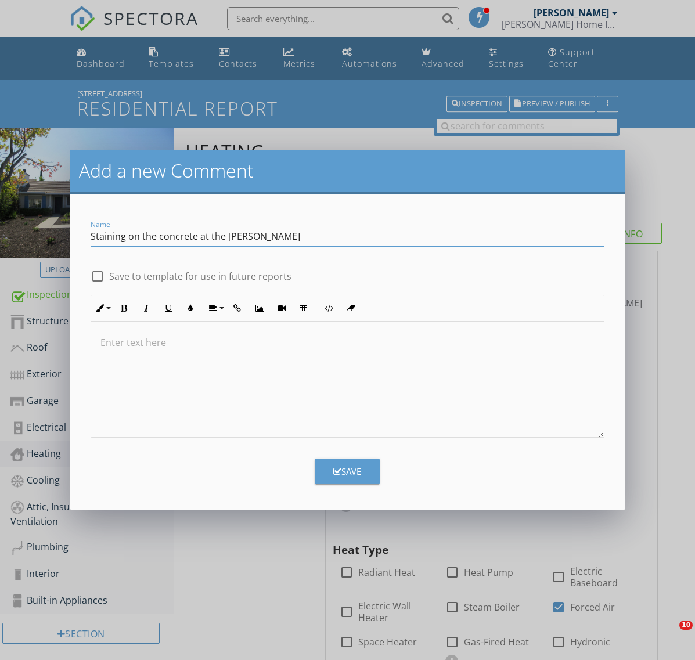
scroll to position [1815, 0]
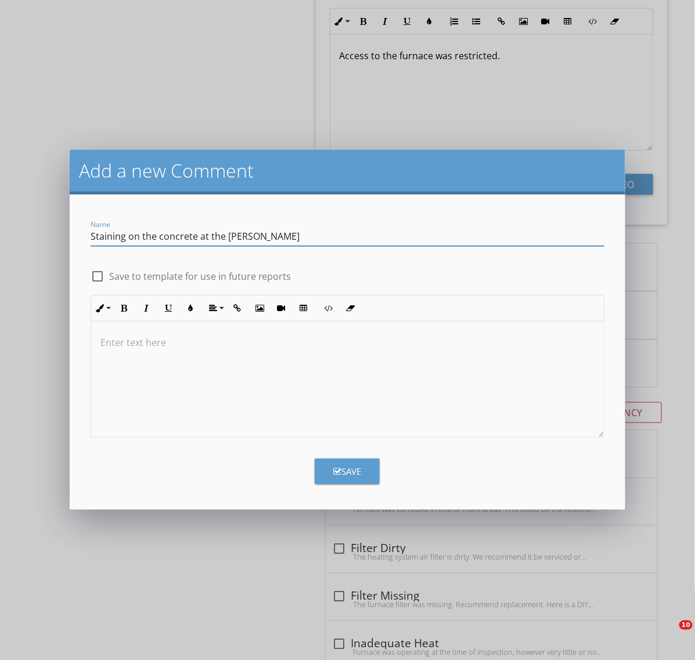
type input "Staining on the concrete at the discha"
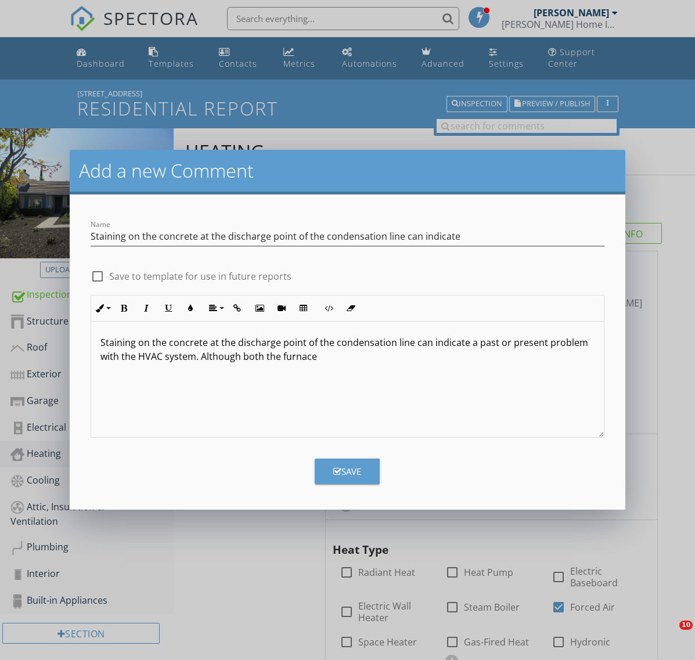
scroll to position [1815, 0]
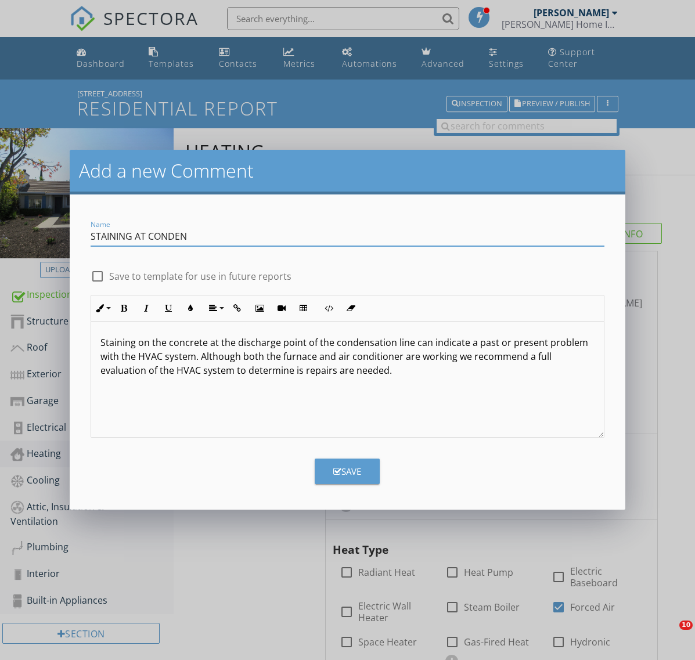
scroll to position [1815, 0]
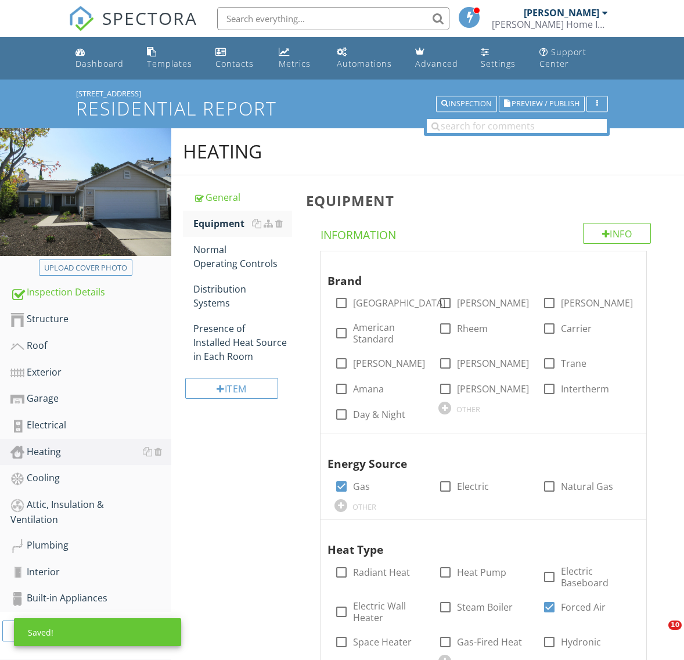
scroll to position [2331, 0]
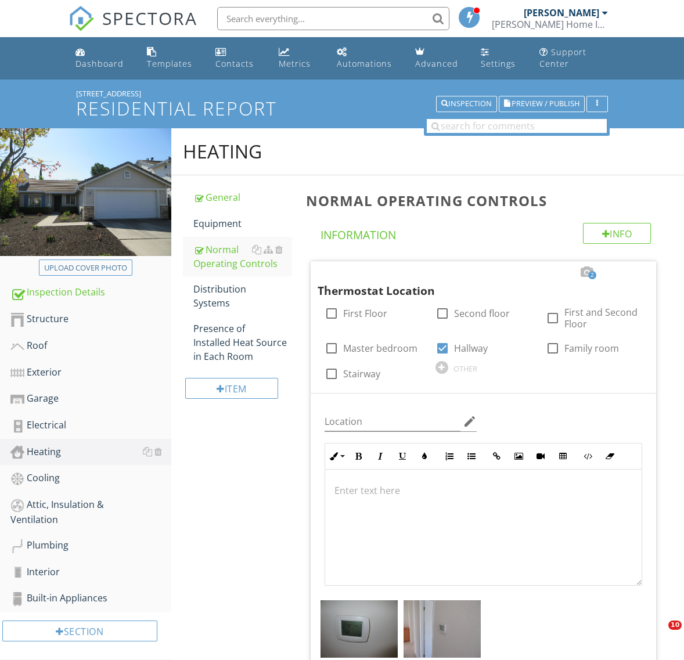
scroll to position [67, 0]
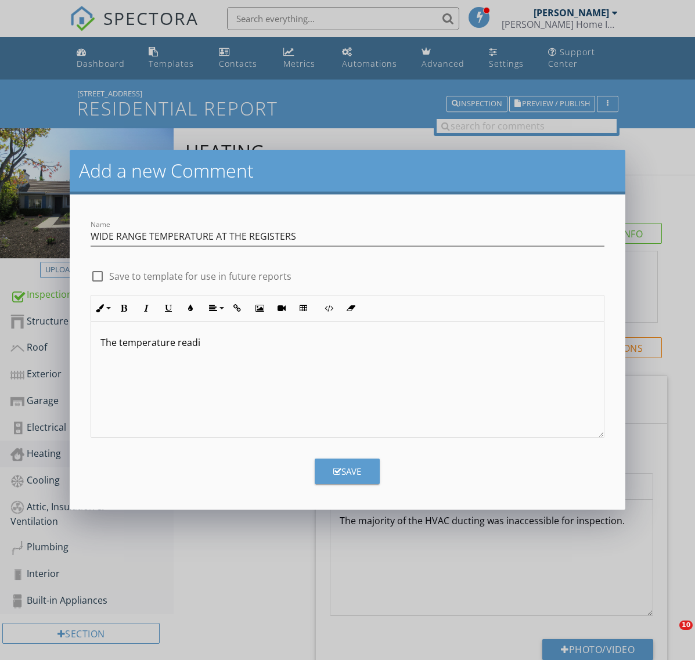
scroll to position [452, 0]
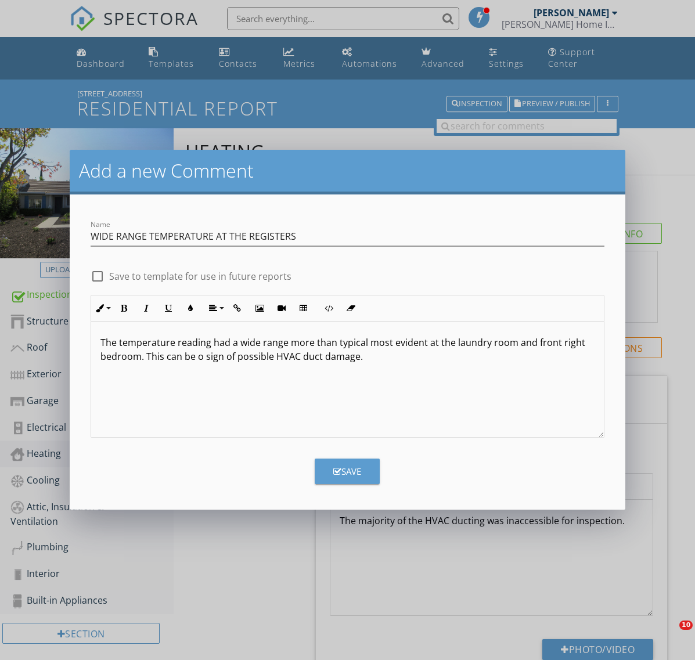
scroll to position [452, 0]
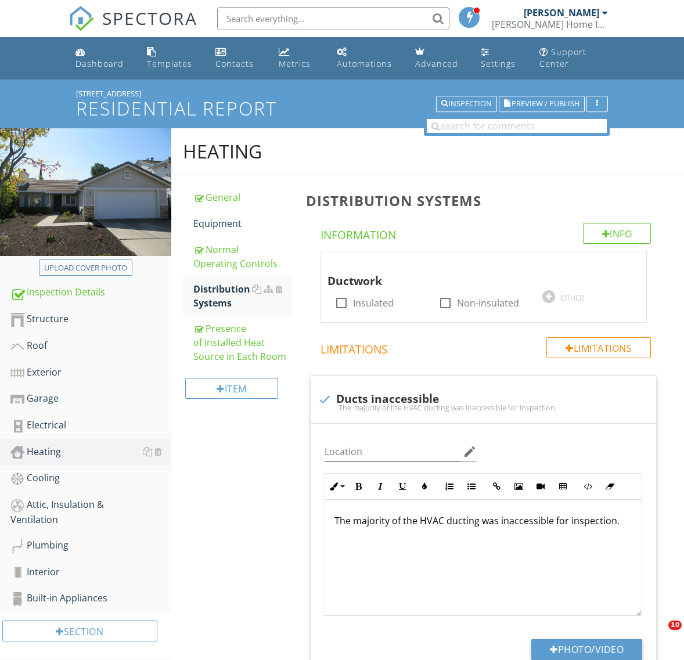
scroll to position [1094, 0]
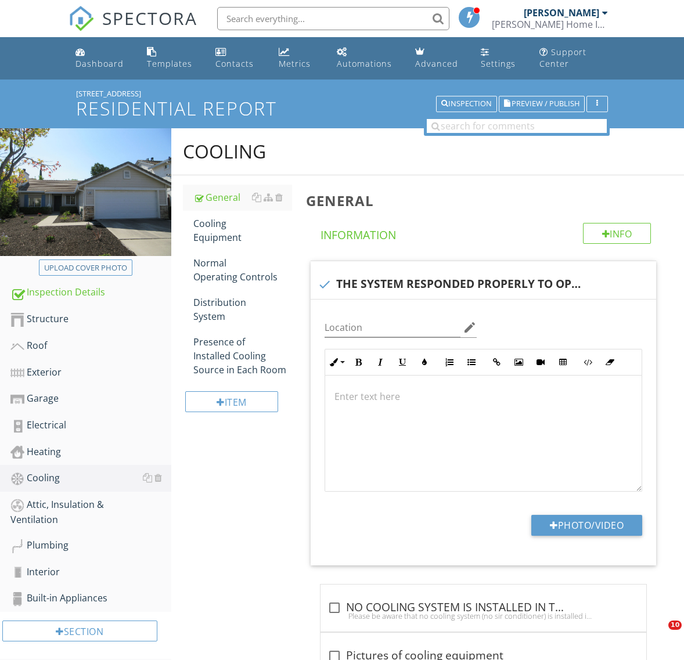
scroll to position [73, 0]
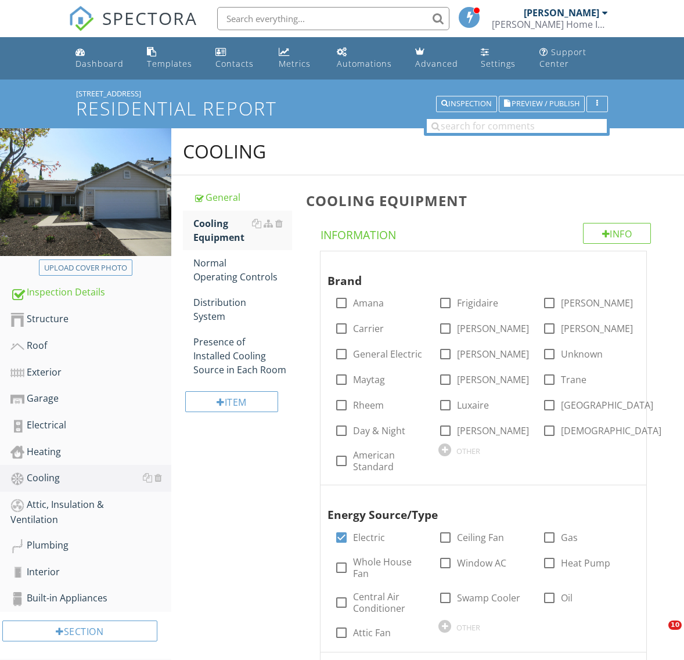
scroll to position [653, 0]
